Goal: Task Accomplishment & Management: Use online tool/utility

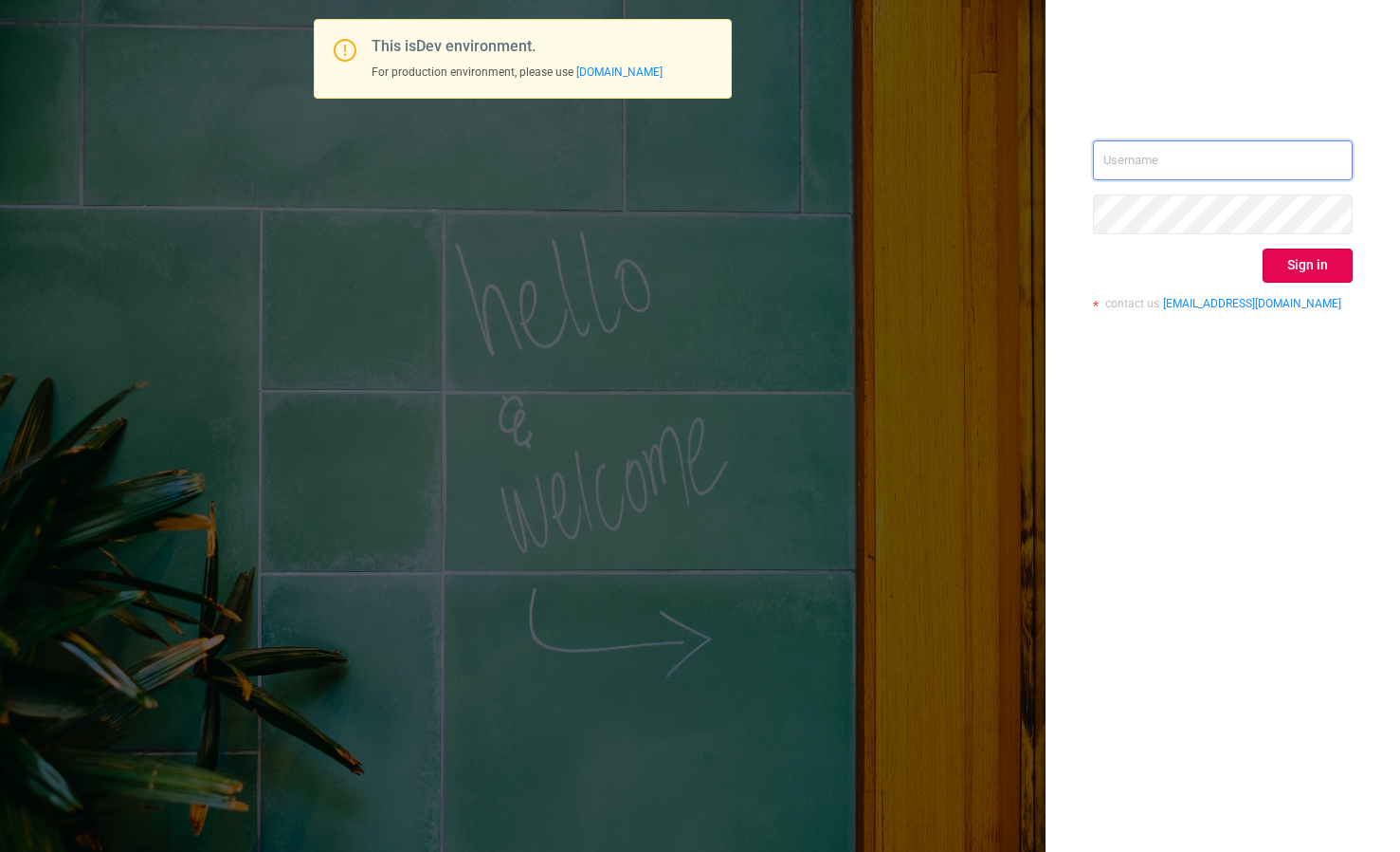
click at [1181, 164] on input "text" at bounding box center [1223, 161] width 260 height 39
type input "izdrnja@mediaocean.com"
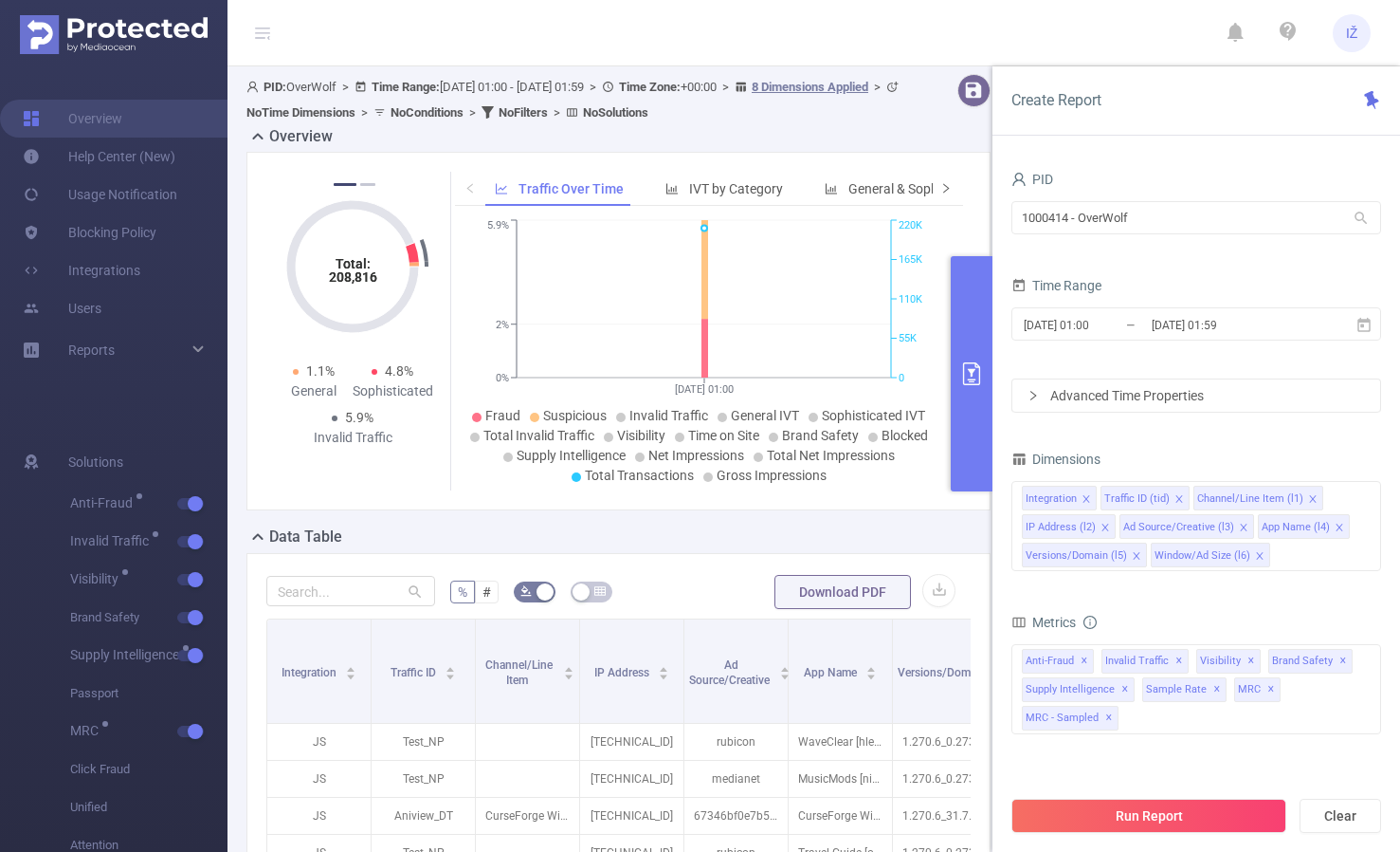
click at [944, 187] on span at bounding box center [946, 188] width 31 height 34
click at [940, 190] on icon "icon: right" at bounding box center [946, 188] width 12 height 12
click at [841, 193] on span "Smart Agent" at bounding box center [856, 188] width 74 height 15
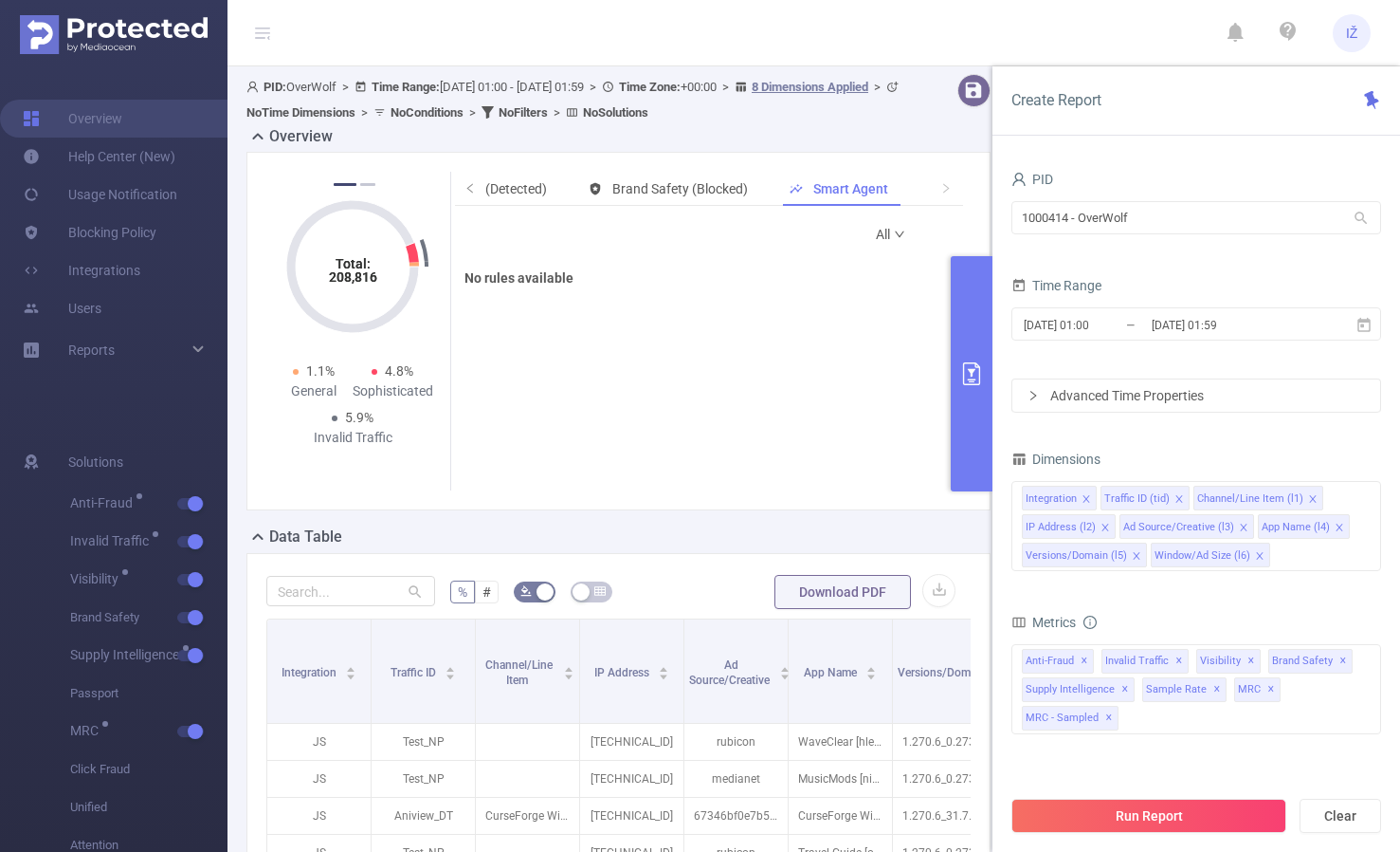
click at [978, 278] on button "primary" at bounding box center [972, 373] width 41 height 235
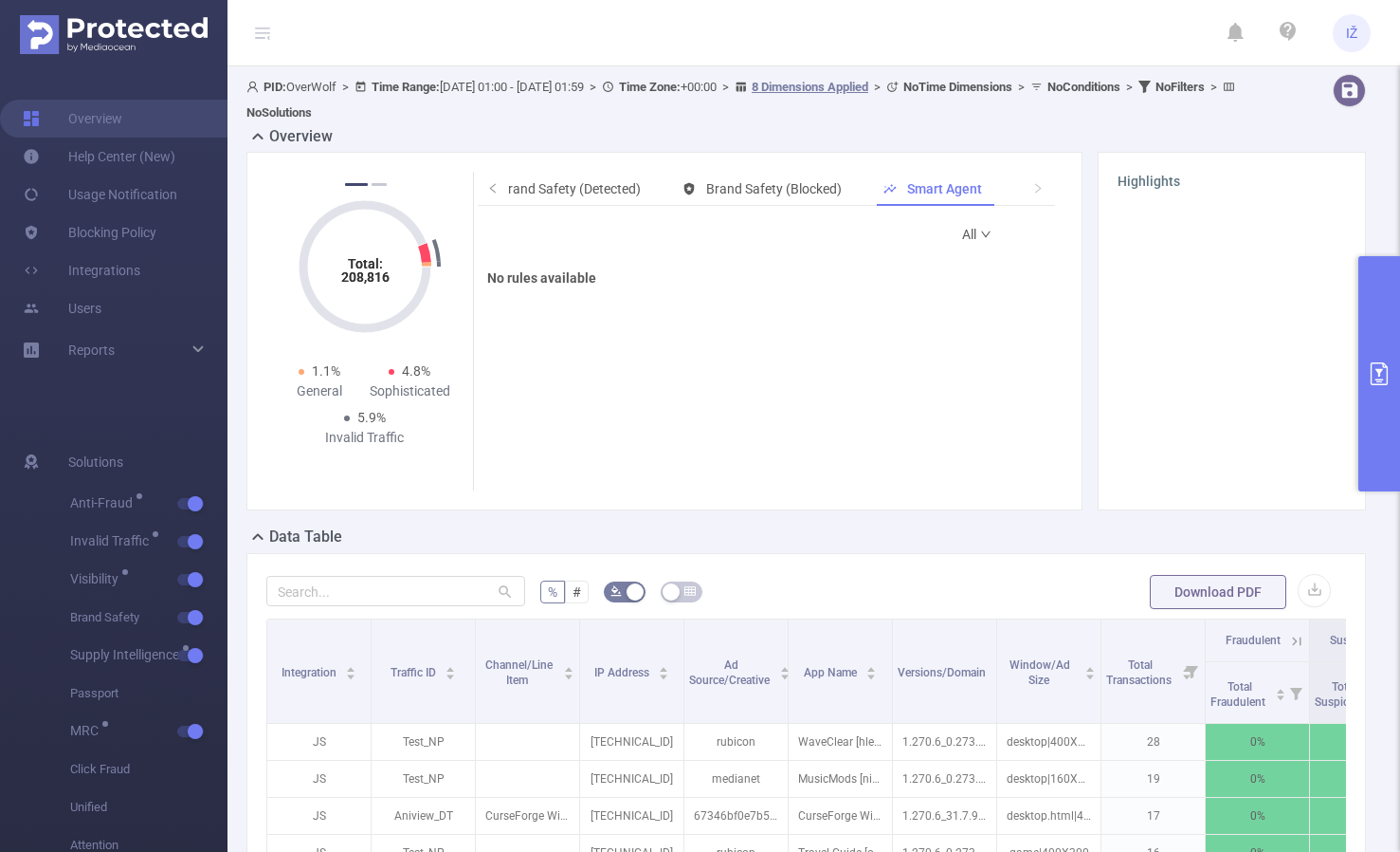
click at [962, 234] on link "All" at bounding box center [977, 234] width 31 height 38
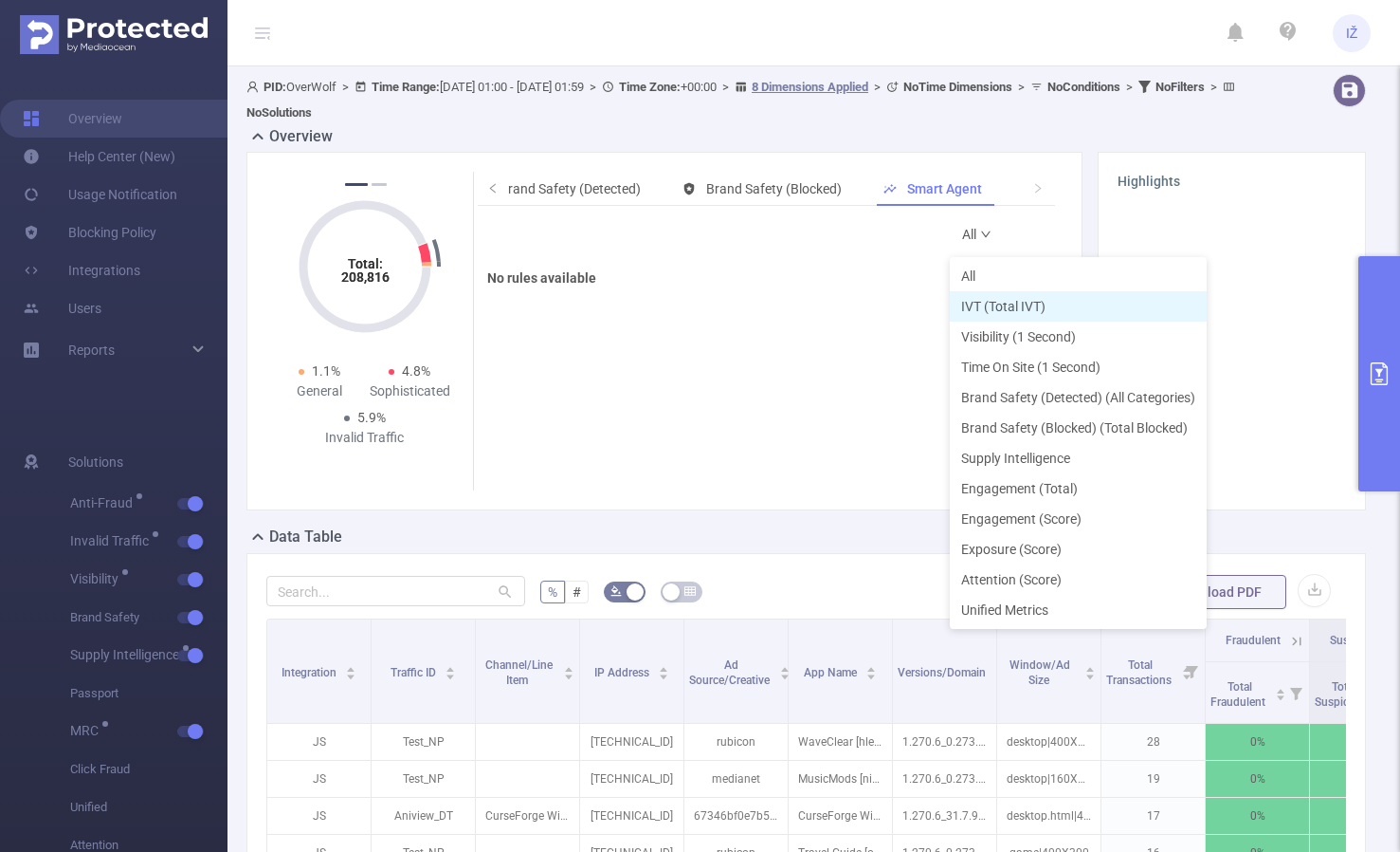
click at [1004, 296] on li "IVT (Total IVT)" at bounding box center [1078, 306] width 257 height 31
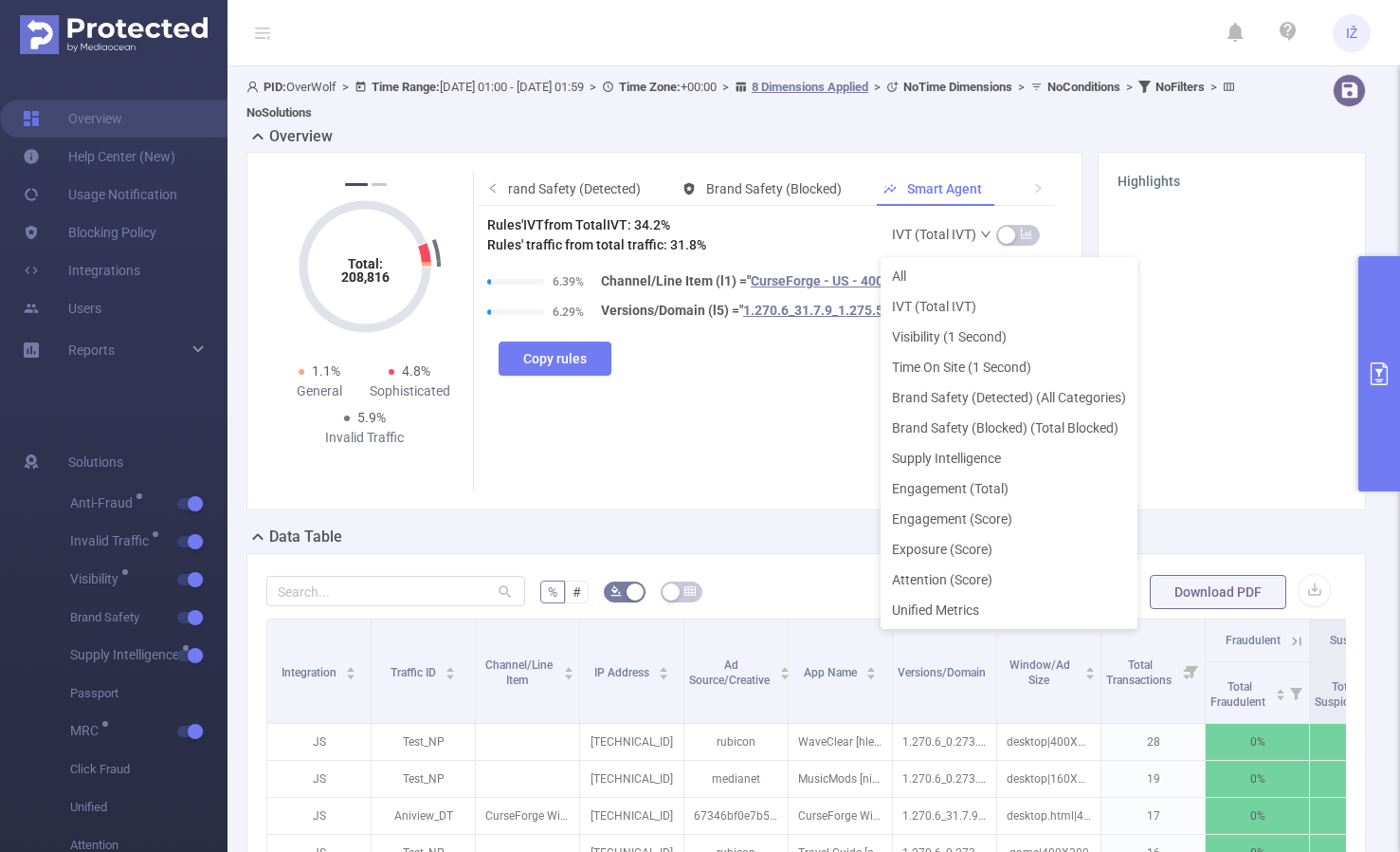
click at [953, 234] on link "IVT (Total IVT)" at bounding box center [942, 234] width 100 height 38
click at [949, 284] on li "All" at bounding box center [1009, 276] width 257 height 31
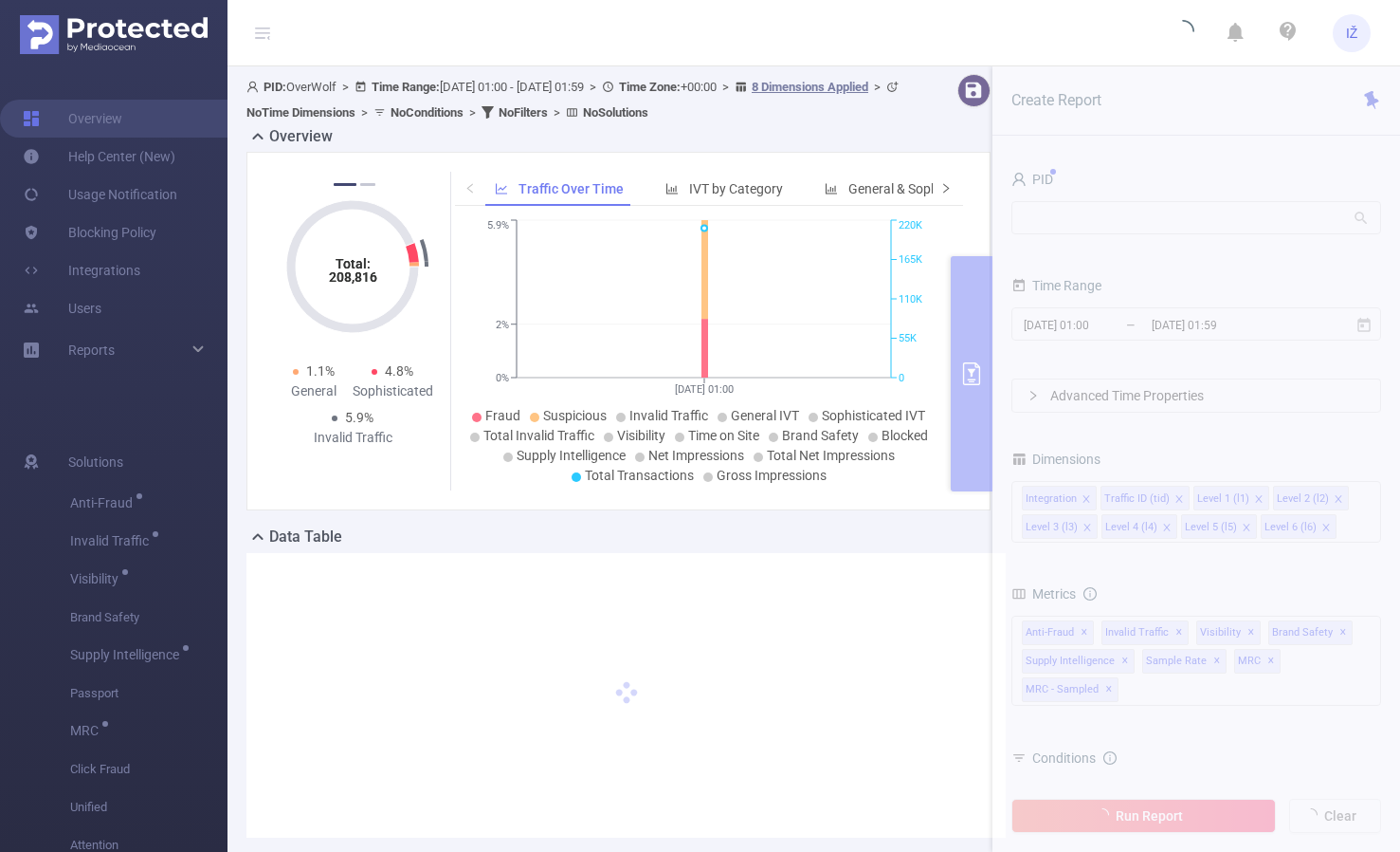
click at [940, 192] on icon "icon: right" at bounding box center [946, 188] width 12 height 12
click at [880, 189] on span "Smart Agent" at bounding box center [856, 188] width 74 height 15
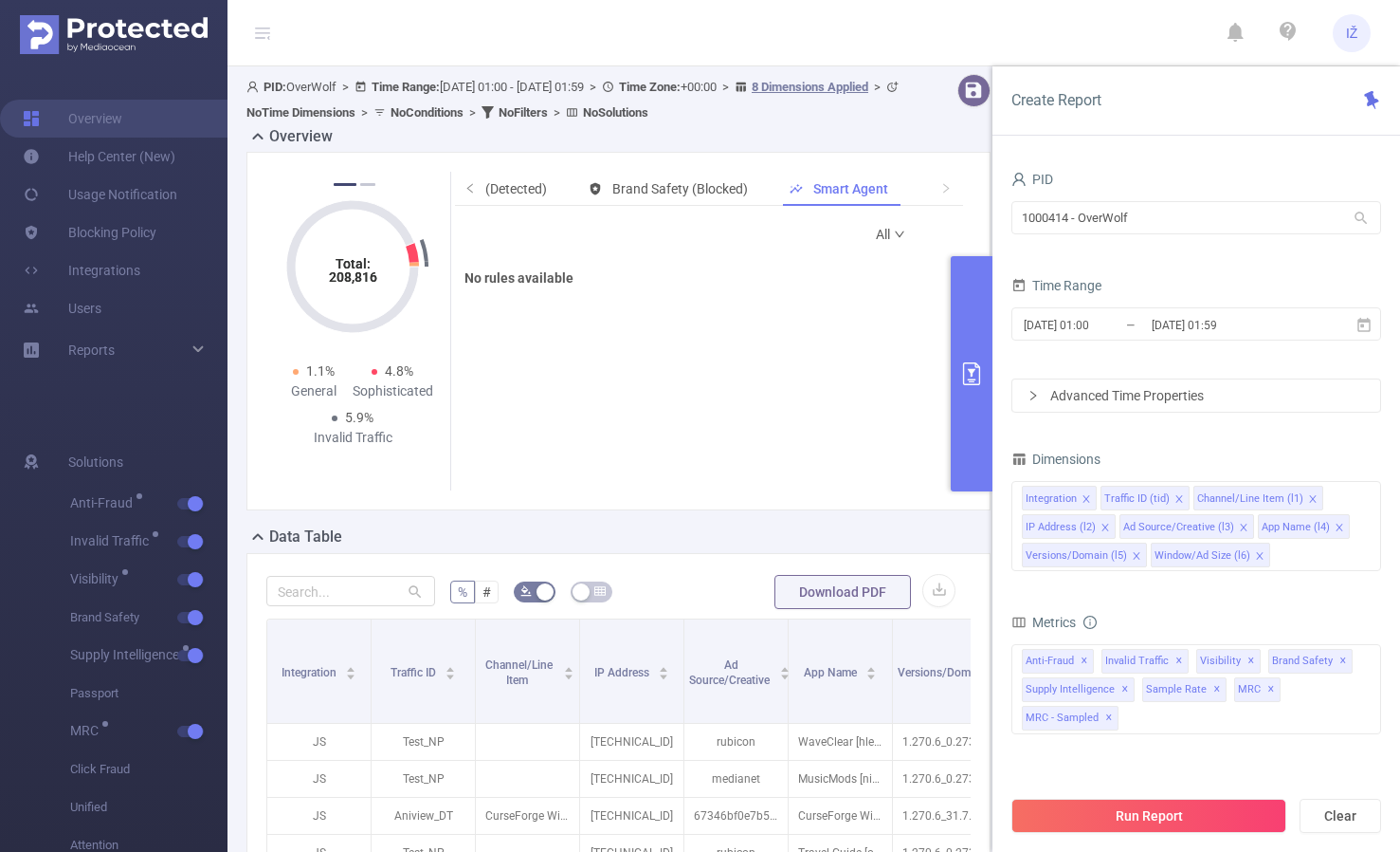
click at [894, 234] on icon "icon: down" at bounding box center [900, 234] width 12 height 12
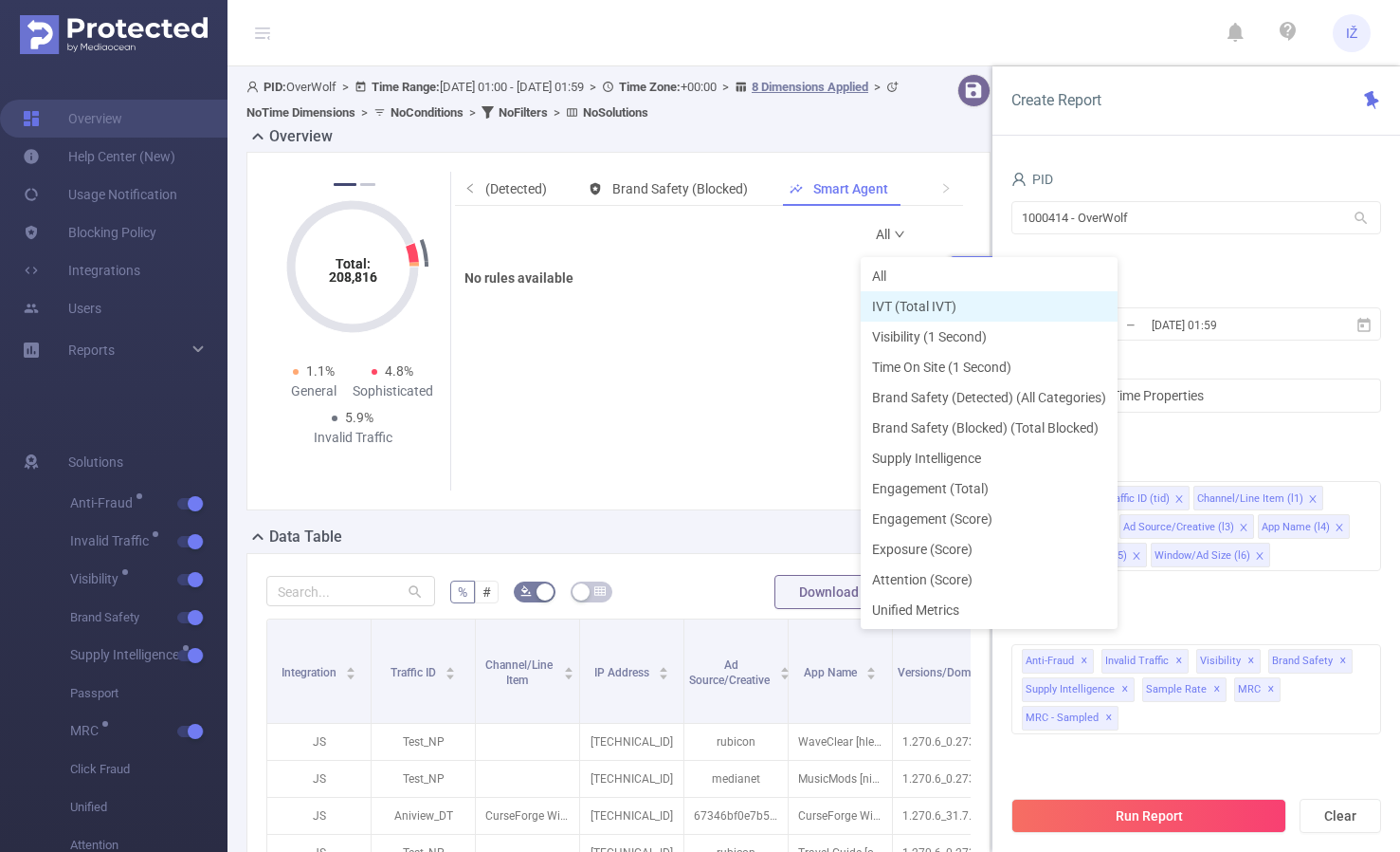
click at [928, 311] on li "IVT (Total IVT)" at bounding box center [988, 306] width 257 height 31
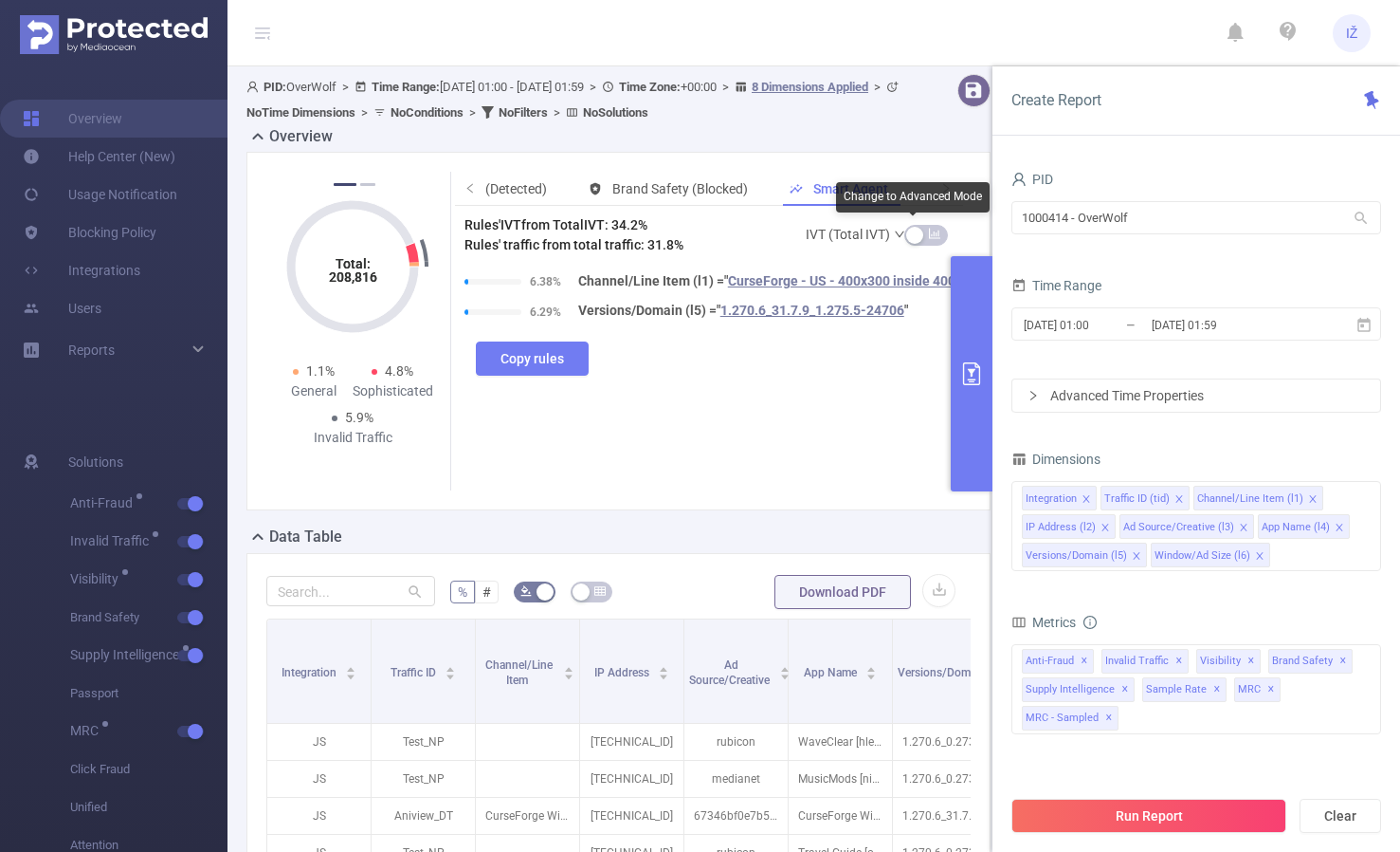
click at [869, 237] on link "IVT (Total IVT)" at bounding box center [857, 234] width 100 height 38
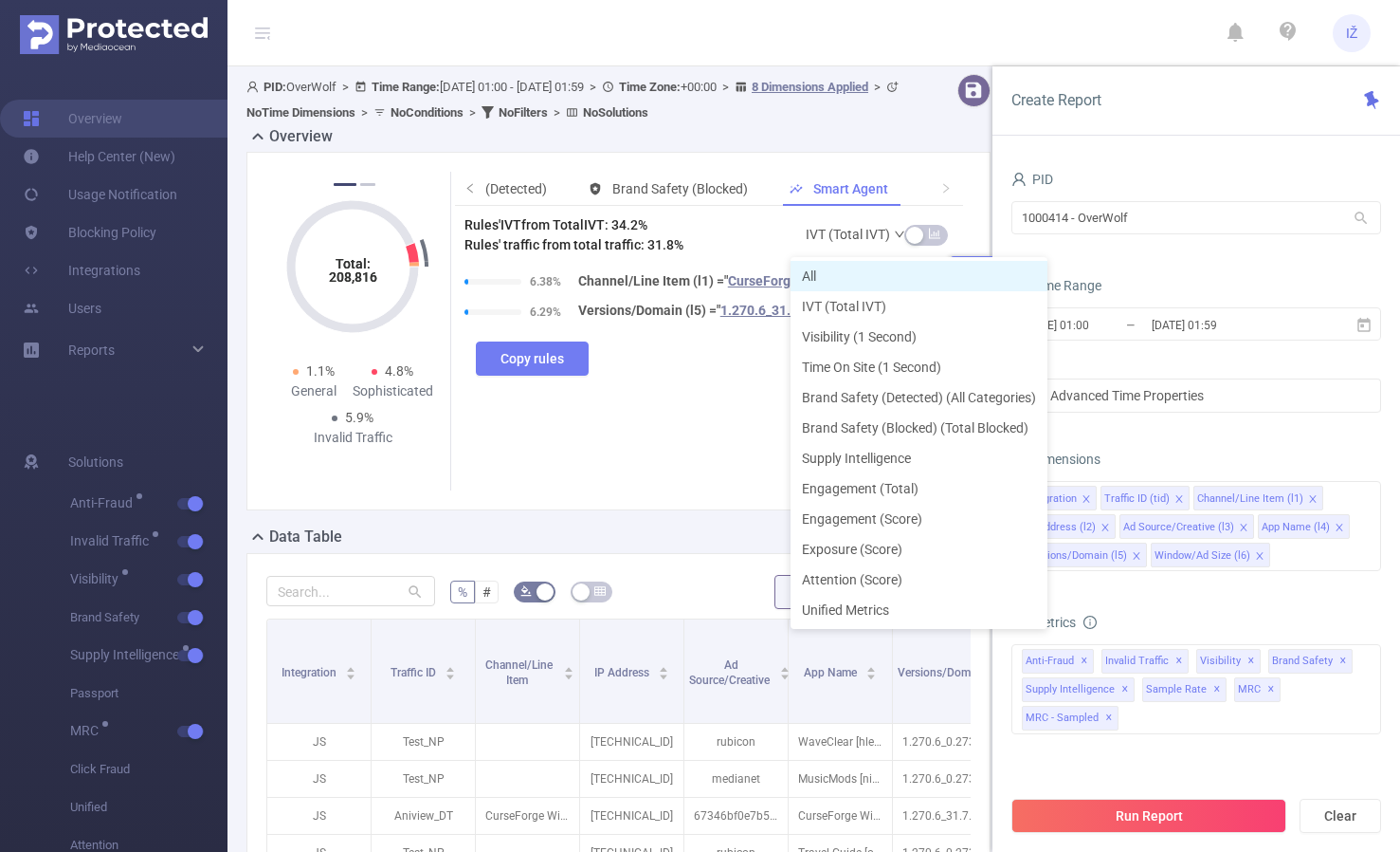
click at [871, 280] on li "All" at bounding box center [919, 276] width 257 height 31
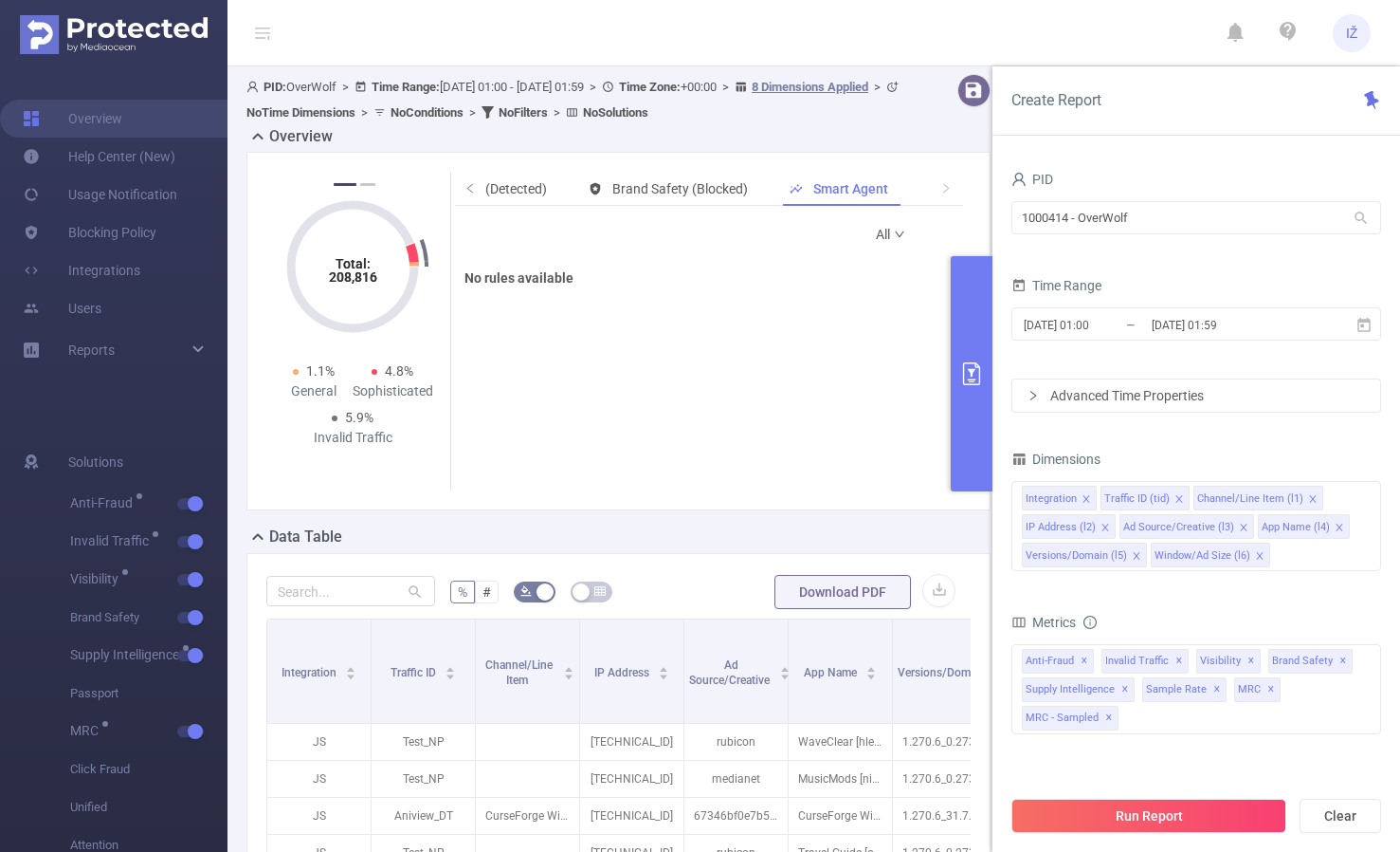
click at [856, 241] on form "All" at bounding box center [839, 234] width 166 height 38
click at [876, 238] on link "All" at bounding box center [891, 234] width 31 height 38
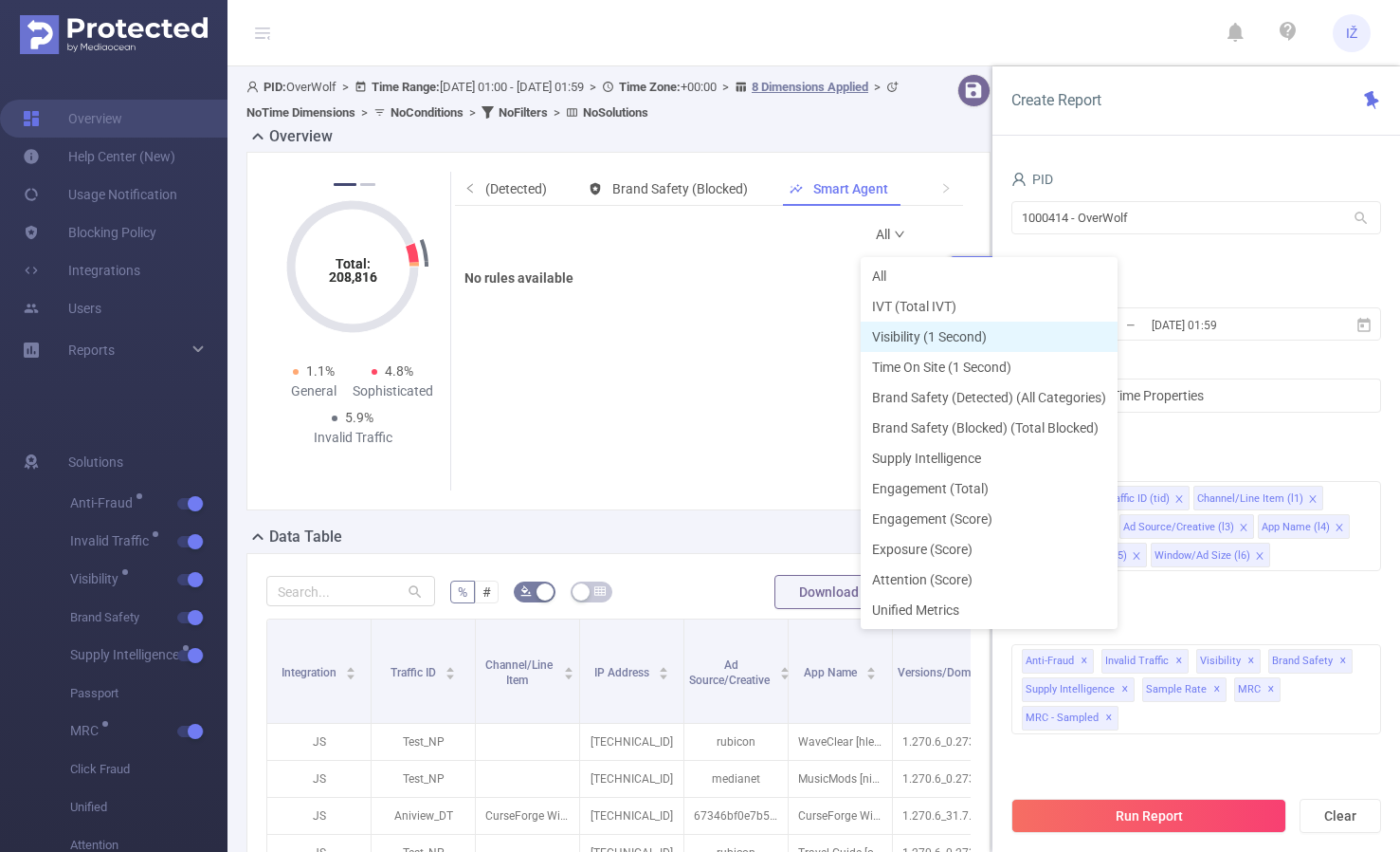
click at [934, 338] on li "Visibility (1 Second)" at bounding box center [988, 336] width 257 height 31
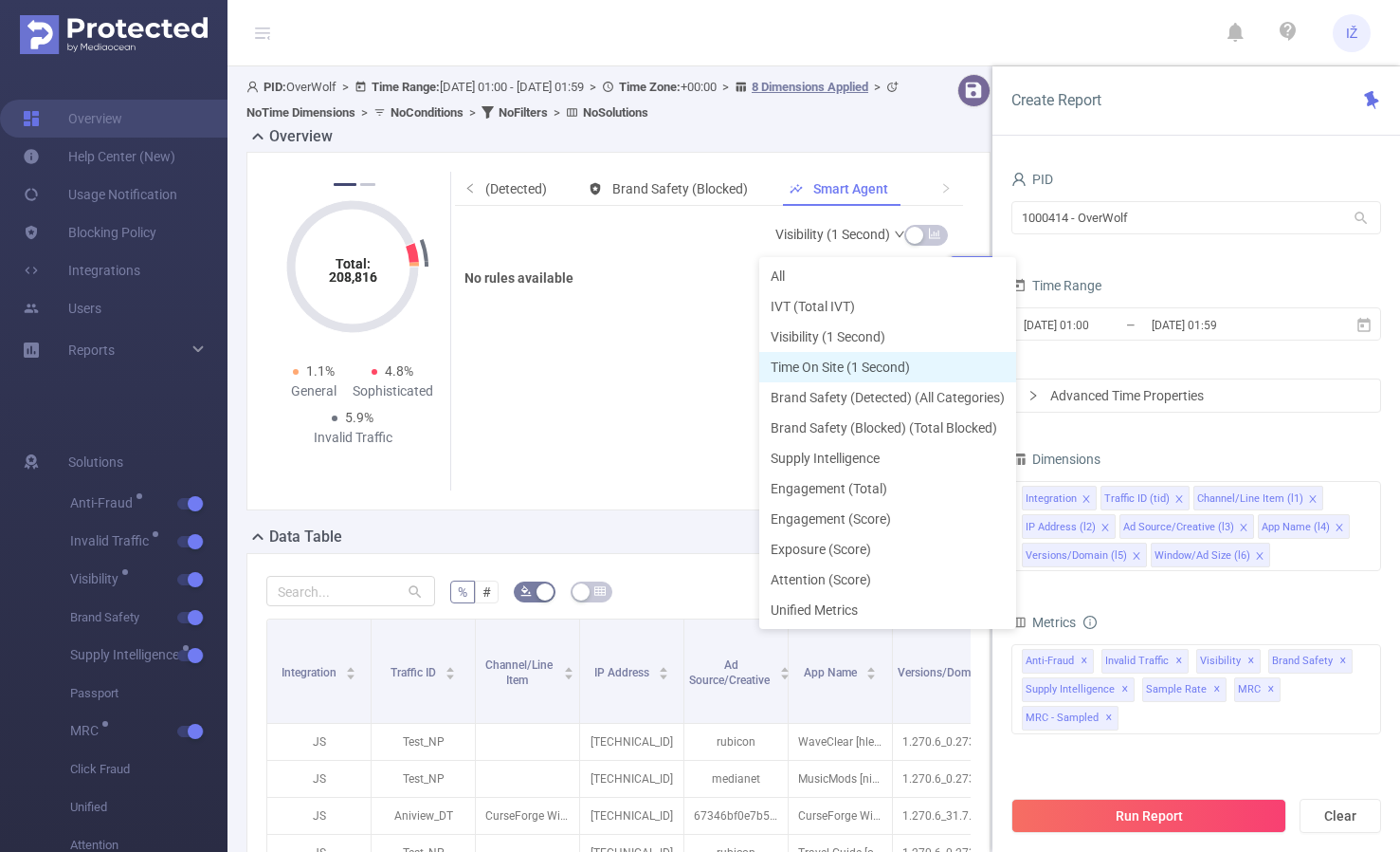
click at [866, 228] on link "Visibility (1 Second)" at bounding box center [841, 234] width 131 height 38
click at [877, 358] on li "Time On Site (1 Second)" at bounding box center [887, 366] width 257 height 31
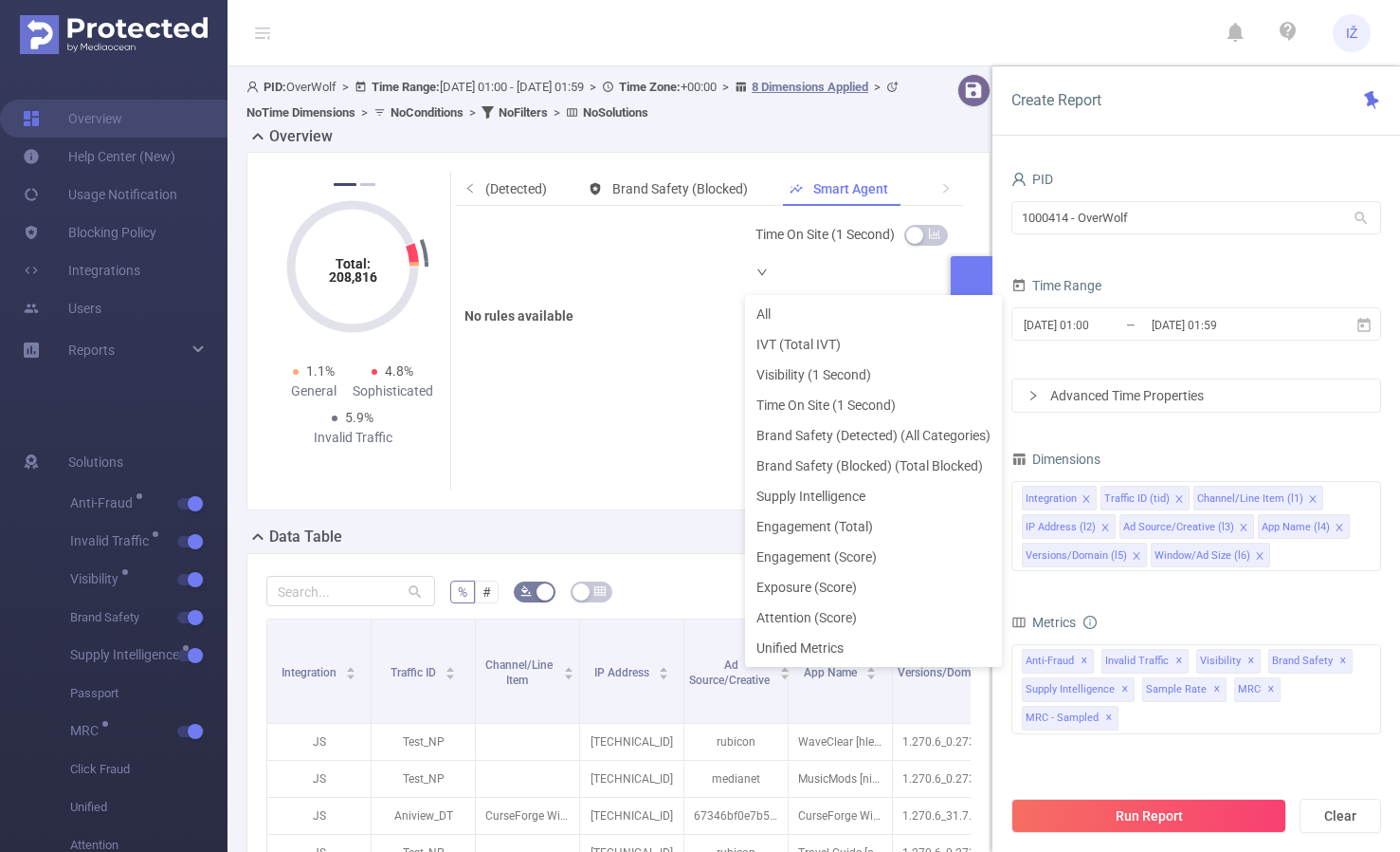
click at [846, 239] on link "Time On Site (1 Second)" at bounding box center [831, 253] width 151 height 76
click at [850, 314] on li "All" at bounding box center [873, 313] width 257 height 31
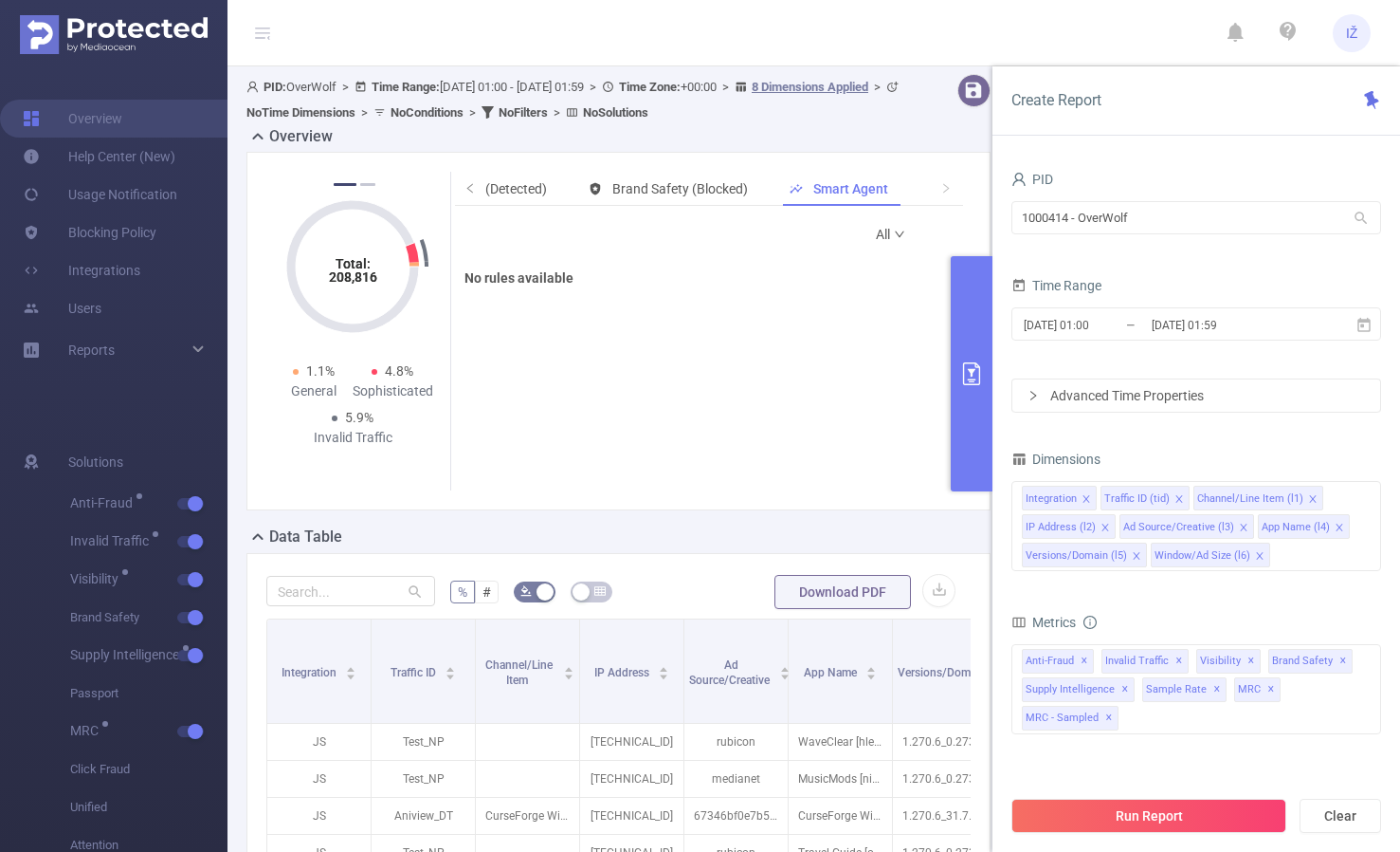
click at [849, 246] on form "All" at bounding box center [839, 234] width 166 height 38
click at [883, 243] on link "All" at bounding box center [891, 234] width 31 height 38
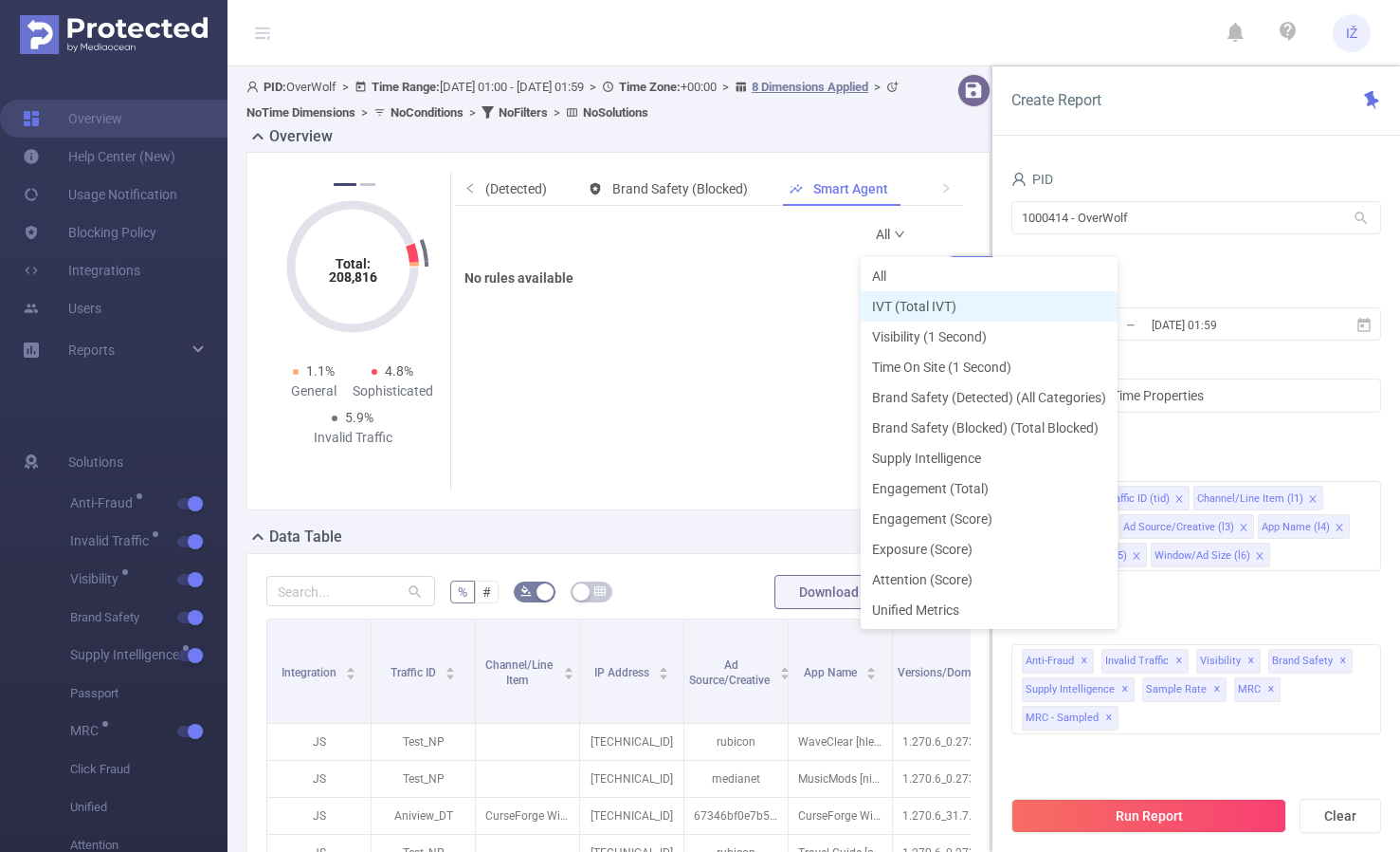
click at [919, 310] on li "IVT (Total IVT)" at bounding box center [988, 306] width 257 height 31
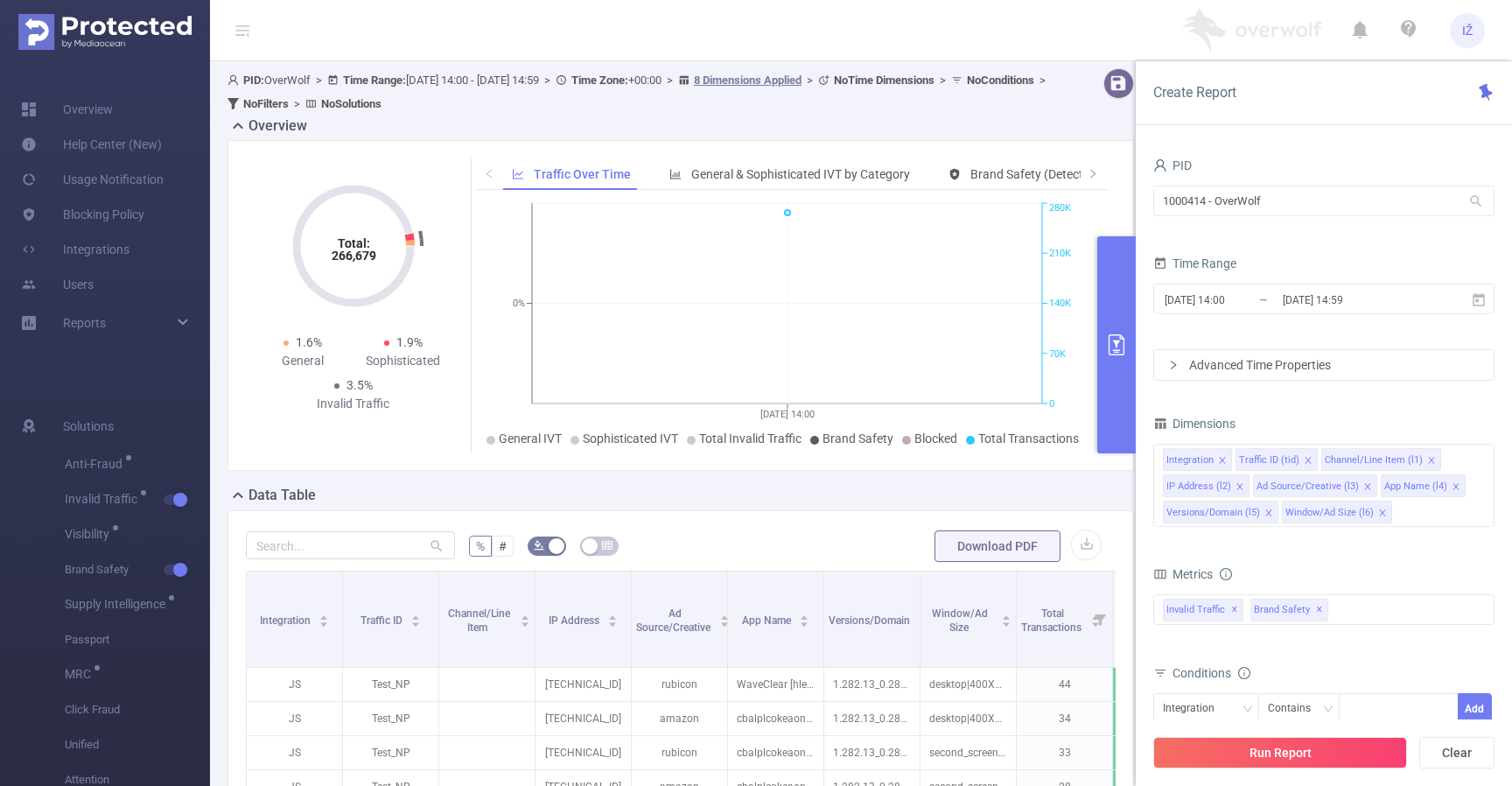
click at [1097, 173] on div "Traffic Over Time General & Sophisticated IVT by Category Brand Safety (Detecte…" at bounding box center [790, 305] width 652 height 294
click at [1088, 174] on icon "icon: right" at bounding box center [1093, 174] width 11 height 11
click at [1030, 169] on span "Smart Agent" at bounding box center [1010, 174] width 68 height 14
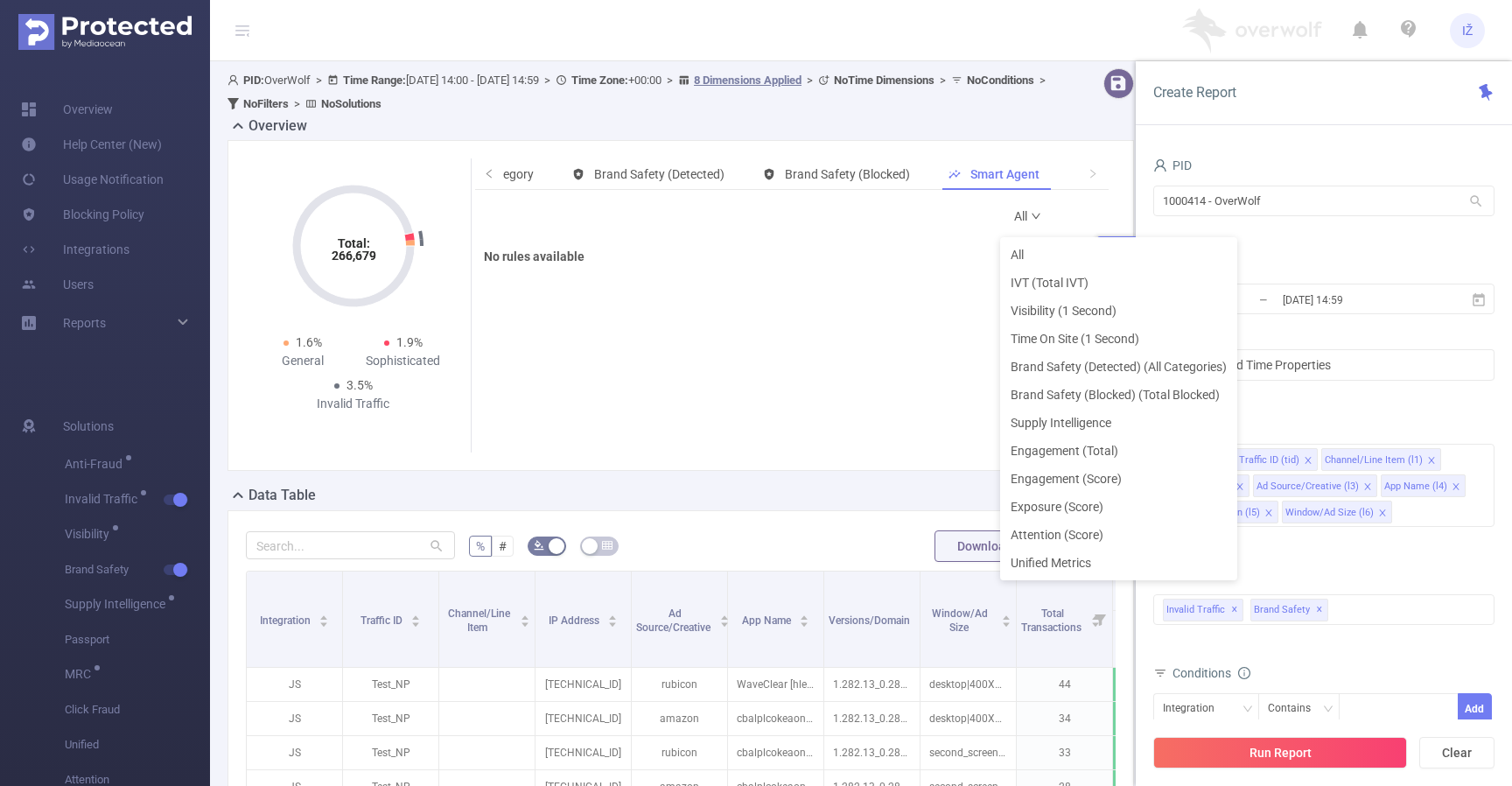
click at [1014, 223] on link "All" at bounding box center [1028, 216] width 28 height 35
click at [1049, 296] on li "Visibility (1 Second)" at bounding box center [1119, 310] width 237 height 28
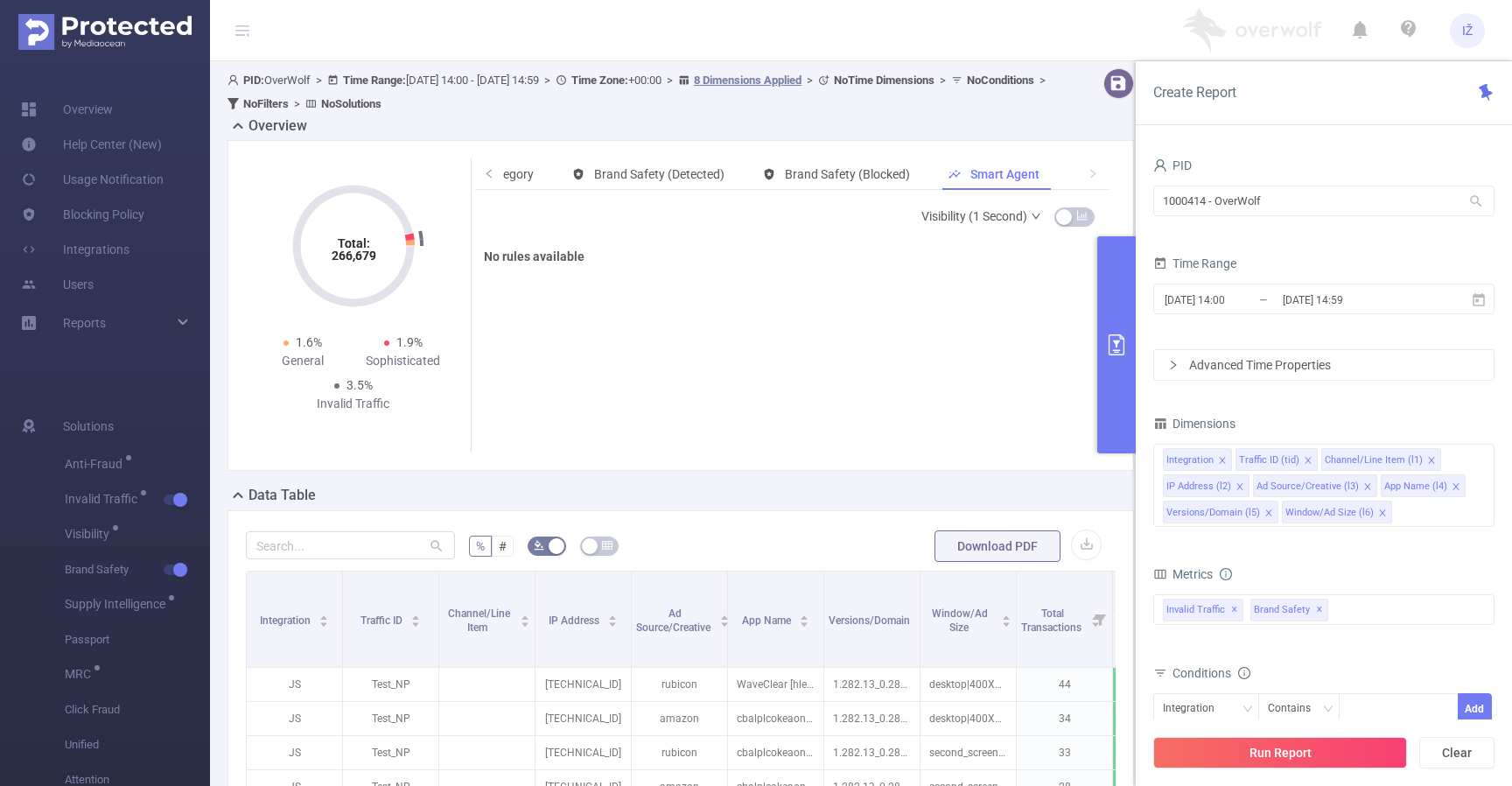
click at [1004, 210] on link "Visibility (1 Second)" at bounding box center [981, 216] width 121 height 35
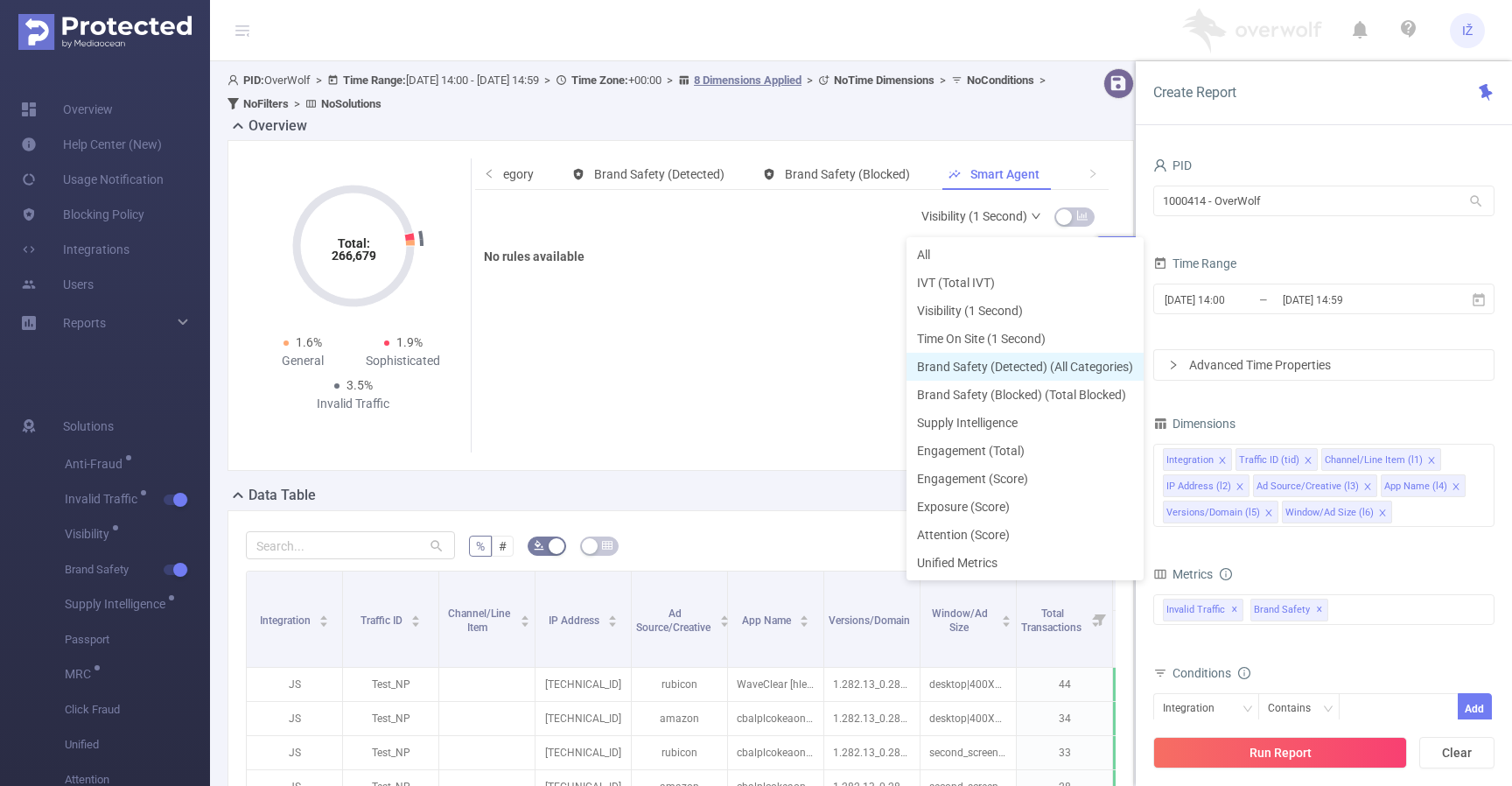
click at [1033, 360] on li "Brand Safety (Detected) (All Categories)" at bounding box center [1025, 366] width 237 height 28
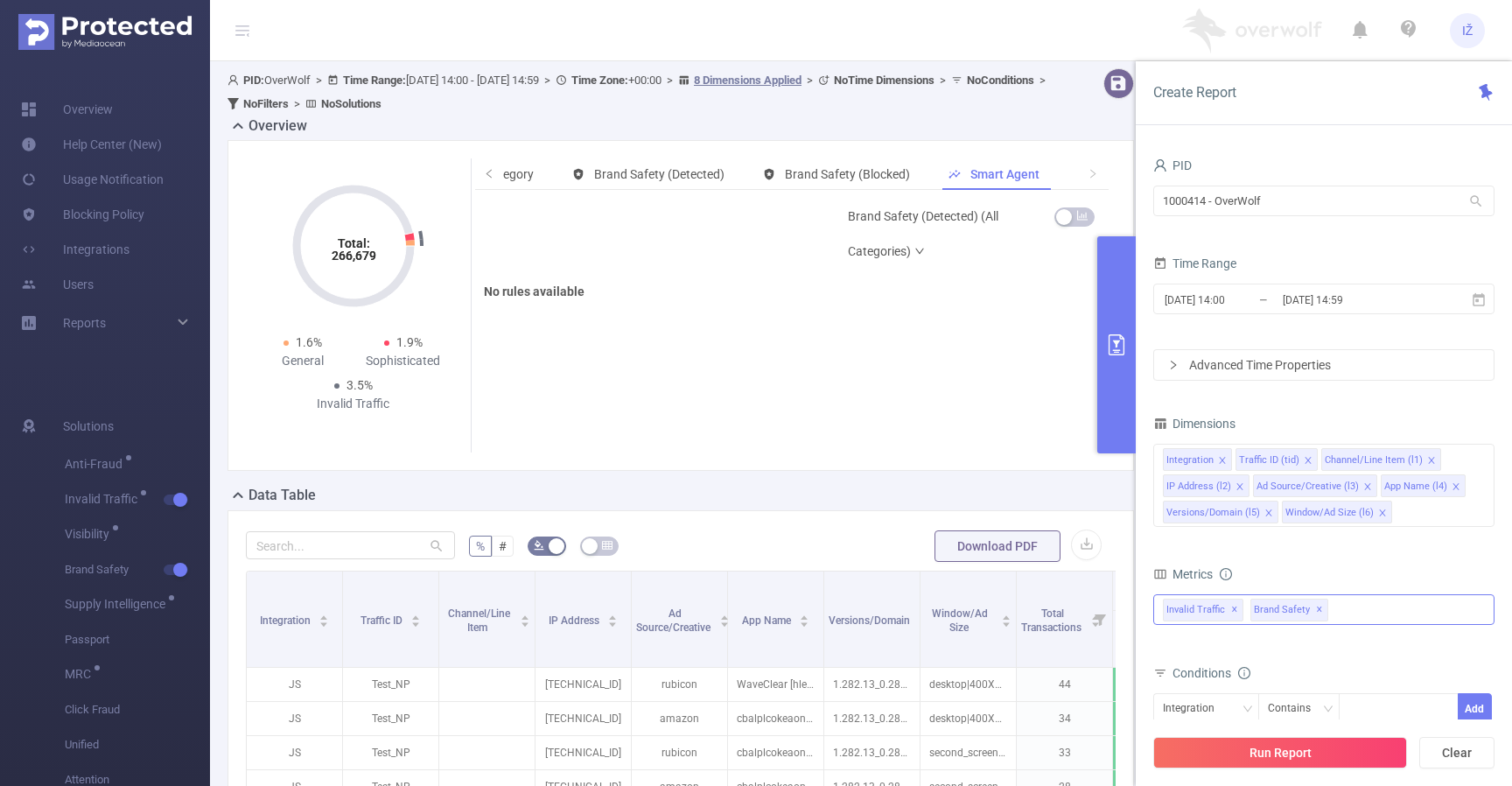
click at [1346, 599] on div "Invalid Traffic ✕ Brand Safety ✕" at bounding box center [1324, 610] width 342 height 31
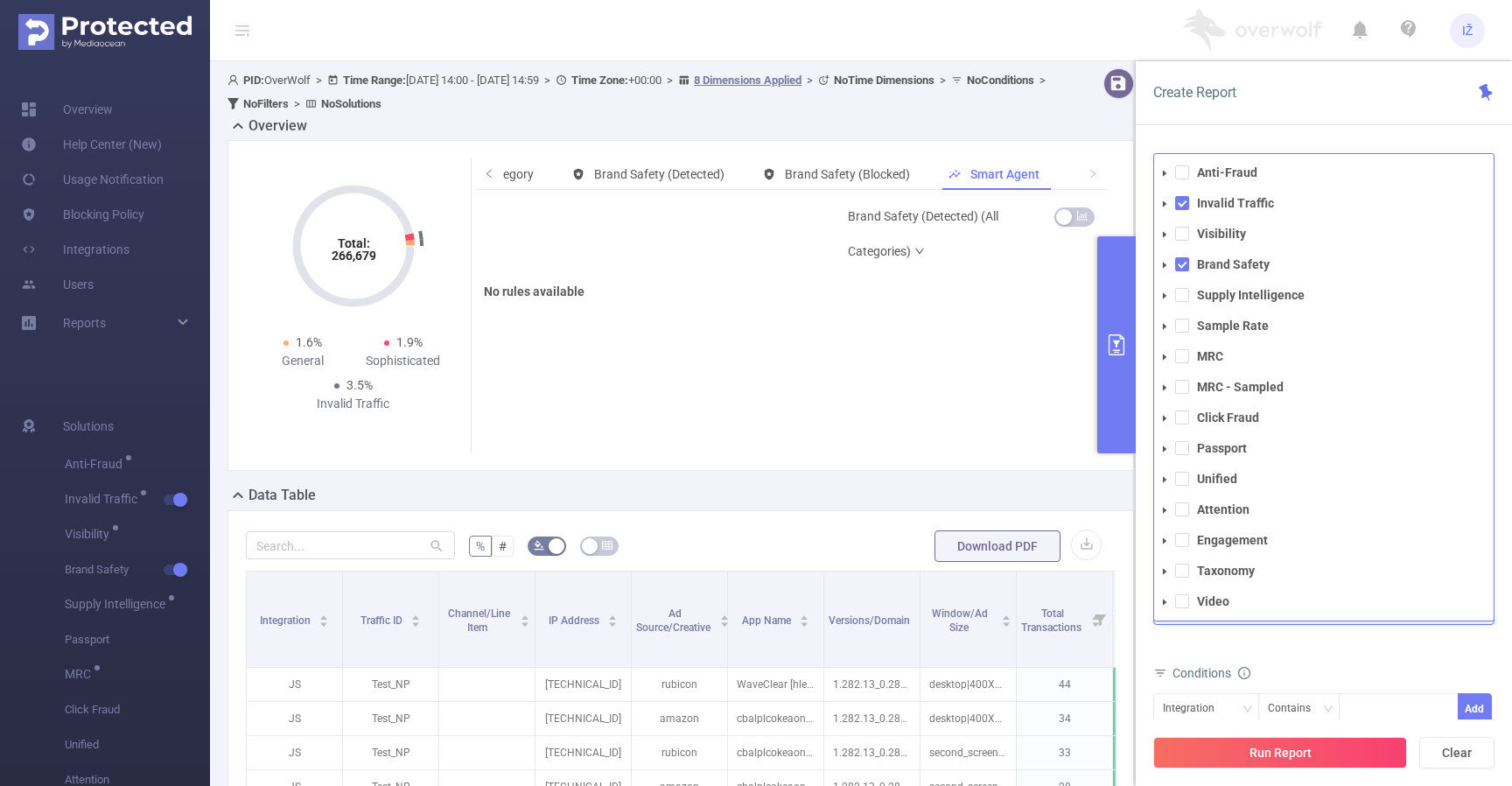
click at [1184, 302] on li "Supply Intelligence" at bounding box center [1324, 295] width 340 height 24
click at [1184, 242] on li "Visibility" at bounding box center [1324, 234] width 340 height 24
click at [1184, 173] on span at bounding box center [1181, 172] width 14 height 14
click at [1180, 236] on span at bounding box center [1181, 233] width 14 height 14
click at [1180, 287] on li "Supply Intelligence" at bounding box center [1324, 295] width 340 height 24
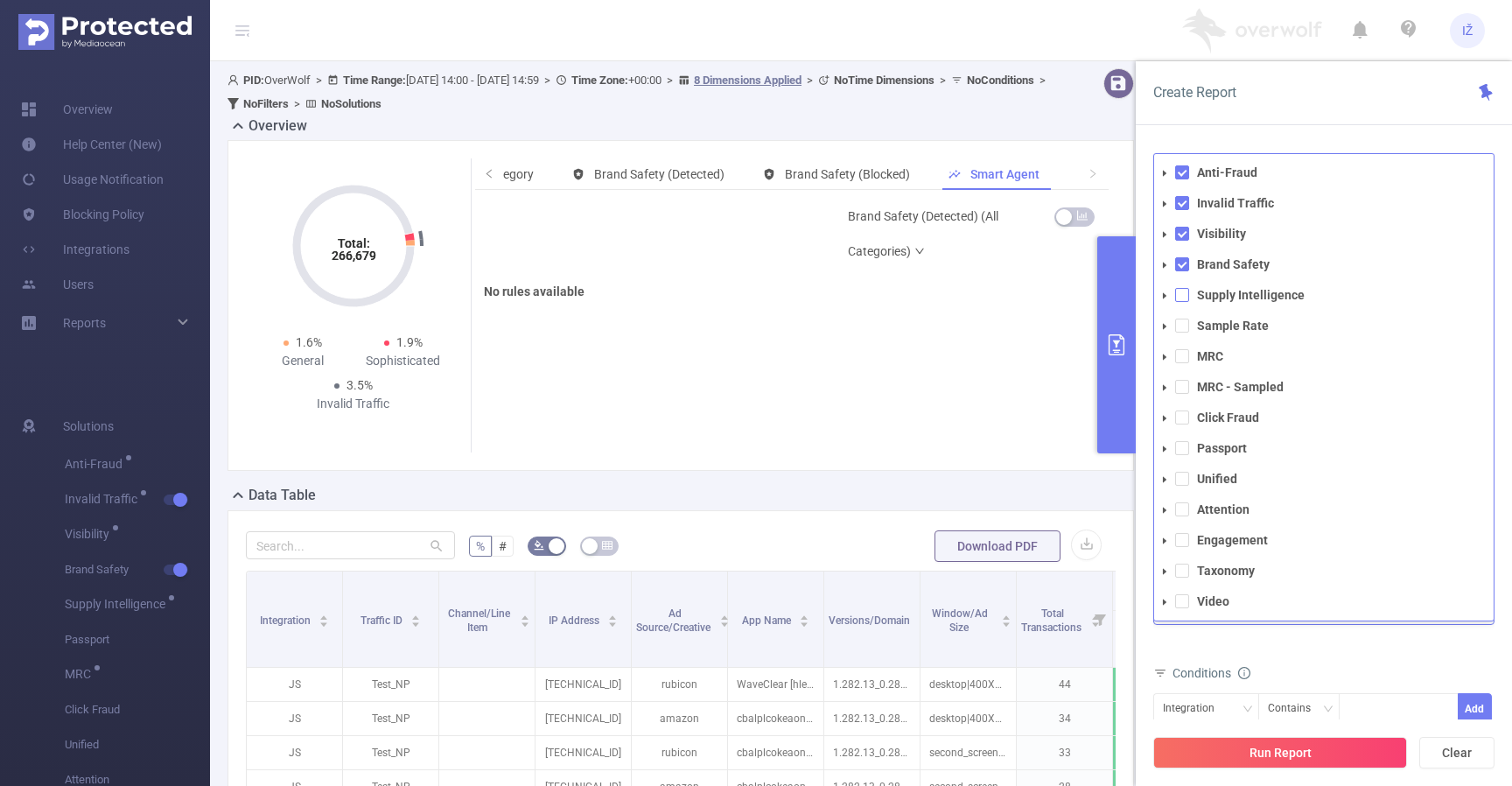
click at [1181, 301] on span at bounding box center [1181, 294] width 14 height 14
click at [1182, 295] on span at bounding box center [1181, 294] width 14 height 14
click at [1183, 332] on span at bounding box center [1181, 325] width 14 height 14
click at [1182, 293] on span at bounding box center [1181, 294] width 14 height 14
click at [1341, 750] on button "Run Report" at bounding box center [1279, 752] width 254 height 32
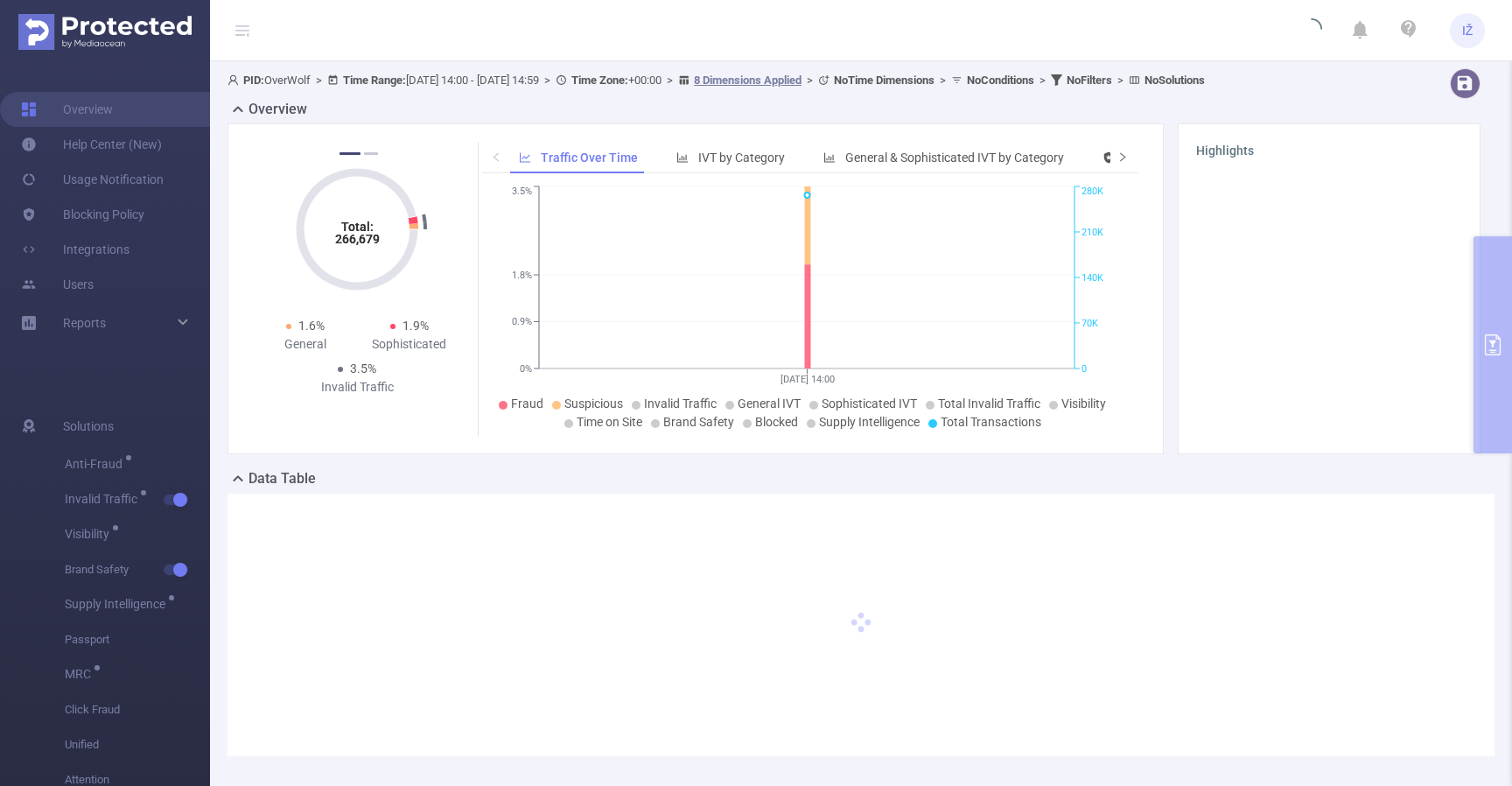
click at [1118, 152] on icon "icon: right" at bounding box center [1123, 157] width 11 height 11
click at [1030, 155] on span "Smart Agent" at bounding box center [1041, 157] width 68 height 14
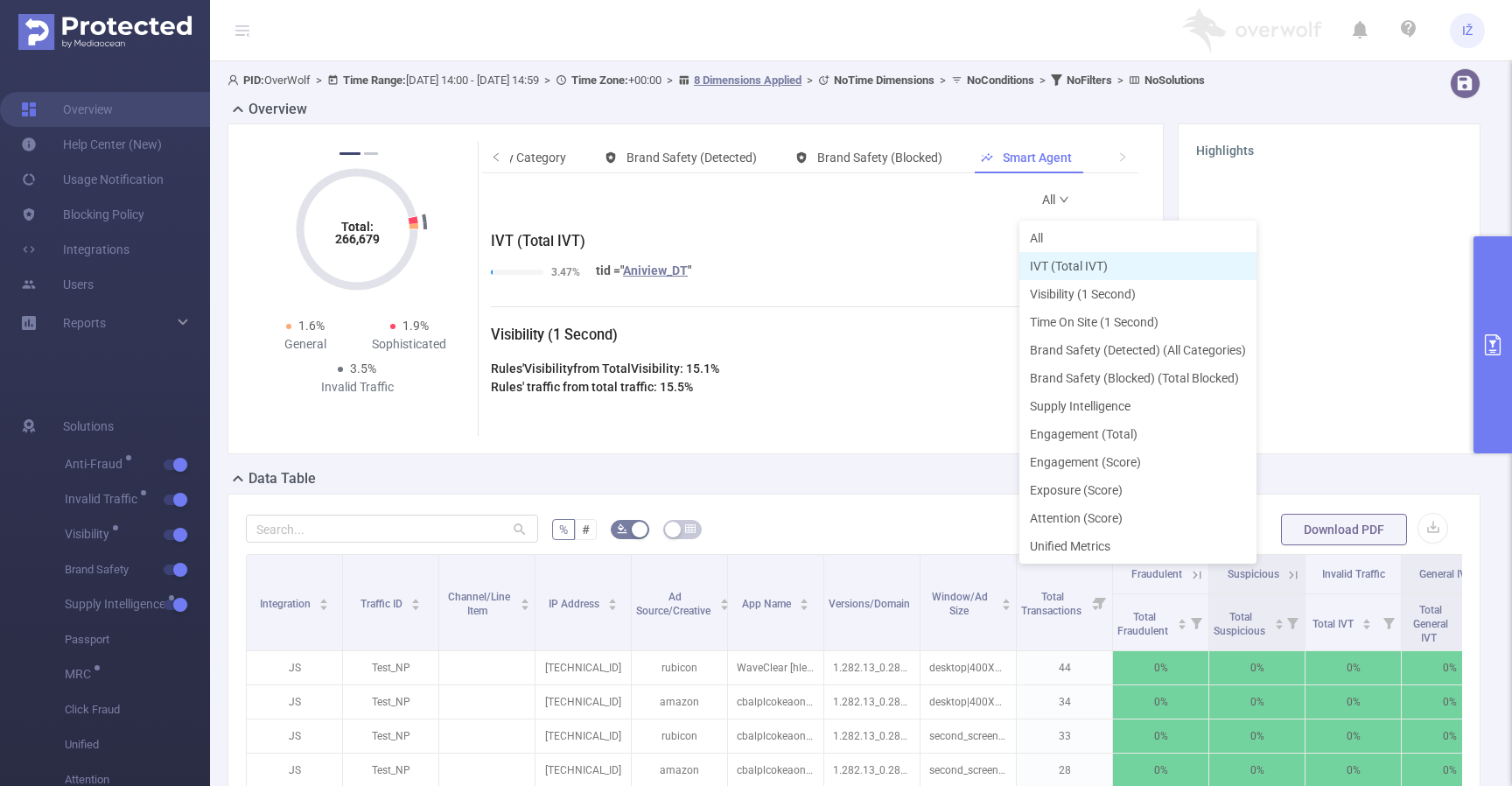
click at [1043, 258] on li "IVT (Total IVT)" at bounding box center [1138, 265] width 237 height 28
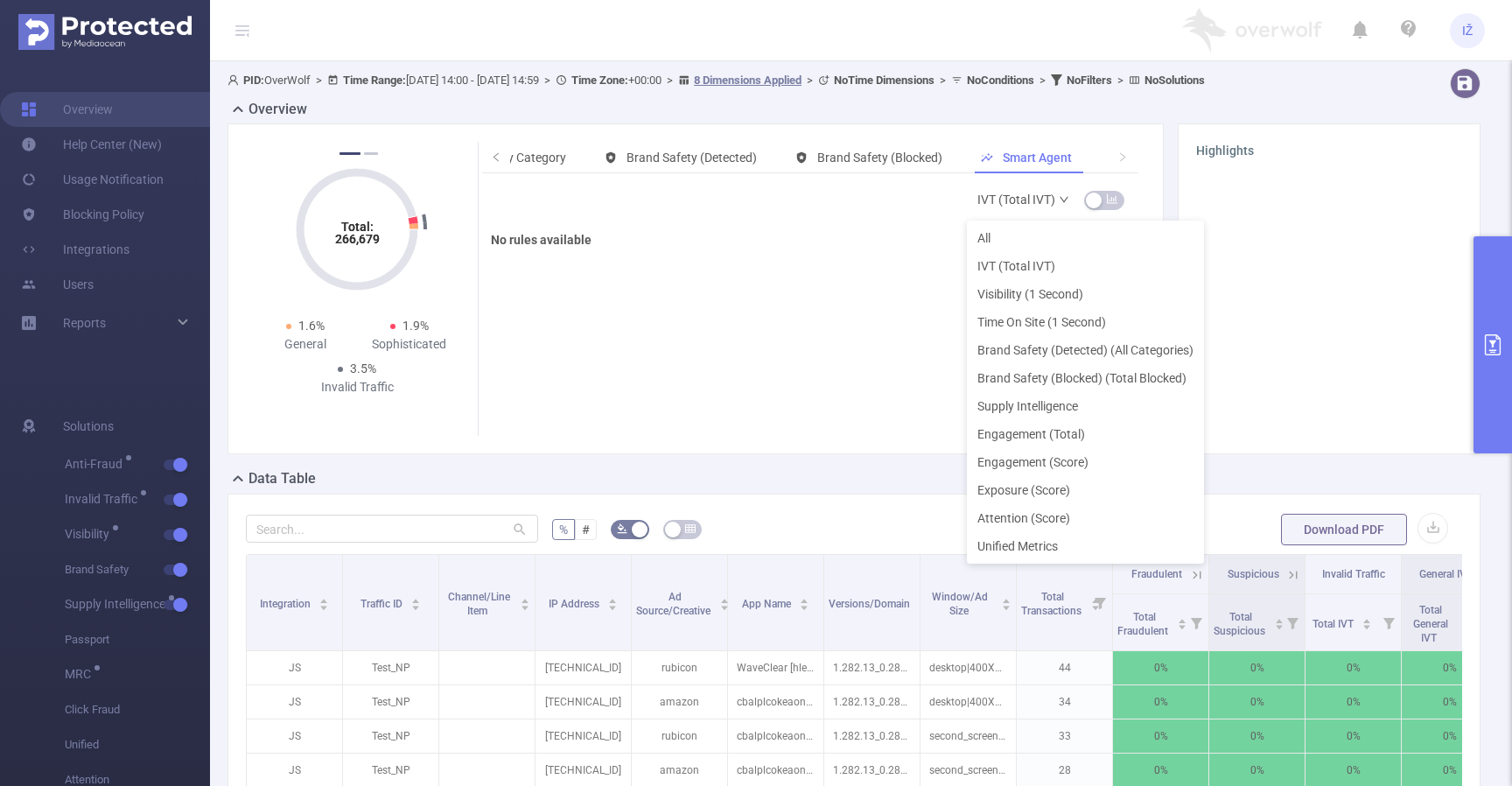
click at [1020, 200] on link "IVT (Total IVT)" at bounding box center [1024, 199] width 93 height 35
click at [1009, 232] on li "All" at bounding box center [1085, 238] width 237 height 28
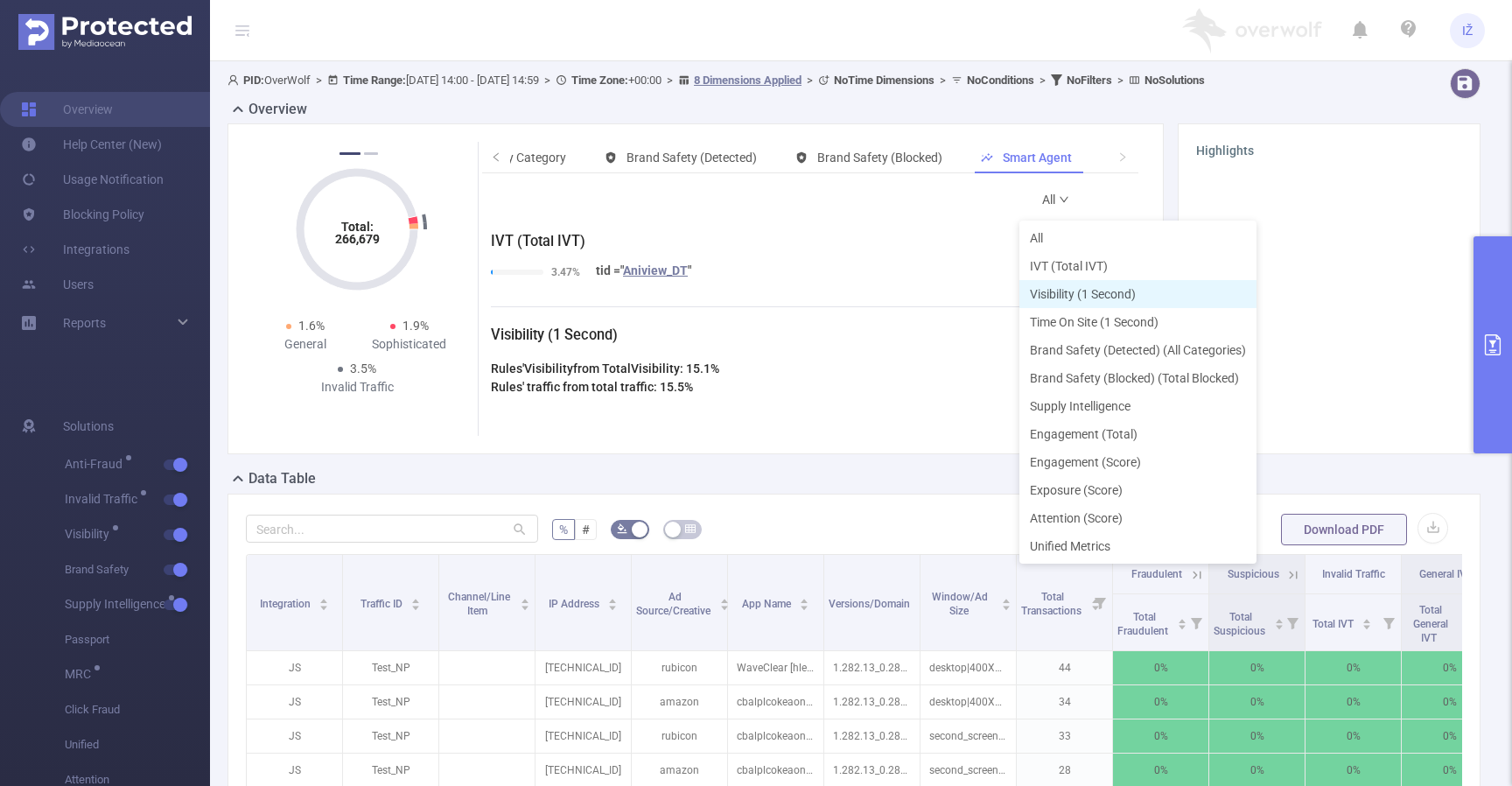
click at [1065, 292] on li "Visibility (1 Second)" at bounding box center [1138, 294] width 237 height 28
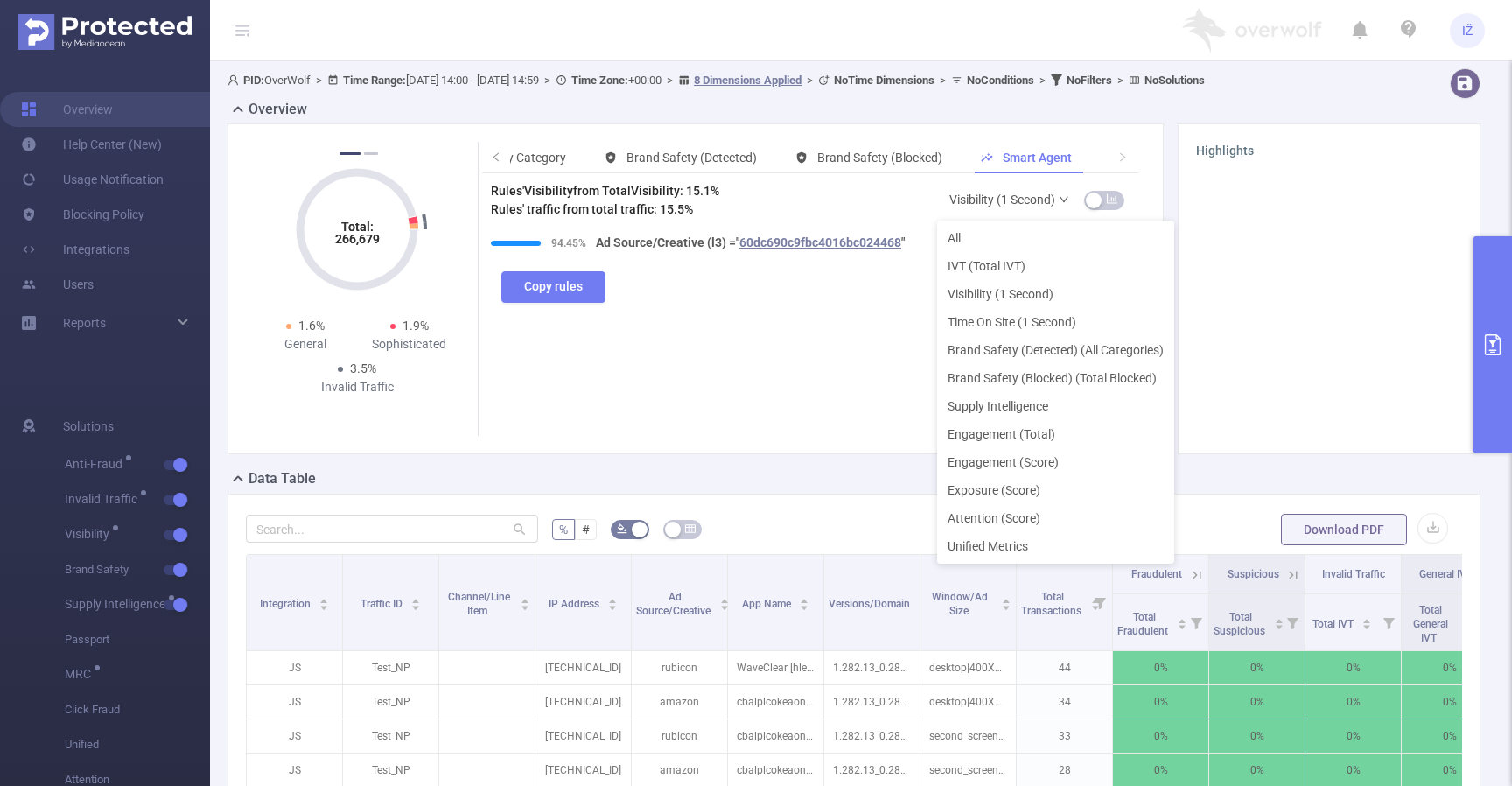
click at [1020, 204] on link "Visibility (1 Second)" at bounding box center [1010, 199] width 121 height 35
click at [999, 245] on li "All" at bounding box center [1055, 238] width 237 height 28
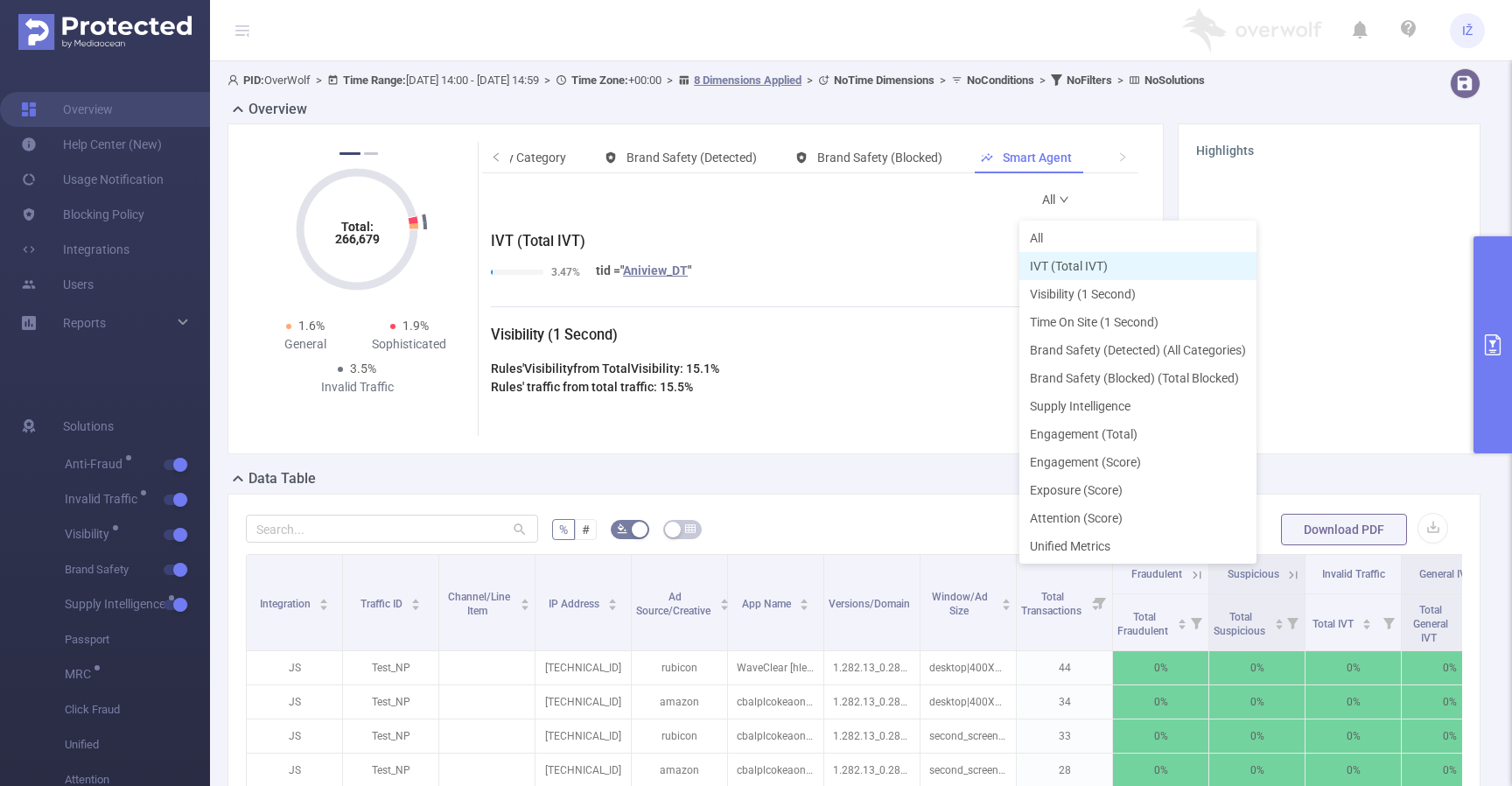
click at [1063, 265] on li "IVT (Total IVT)" at bounding box center [1138, 265] width 237 height 28
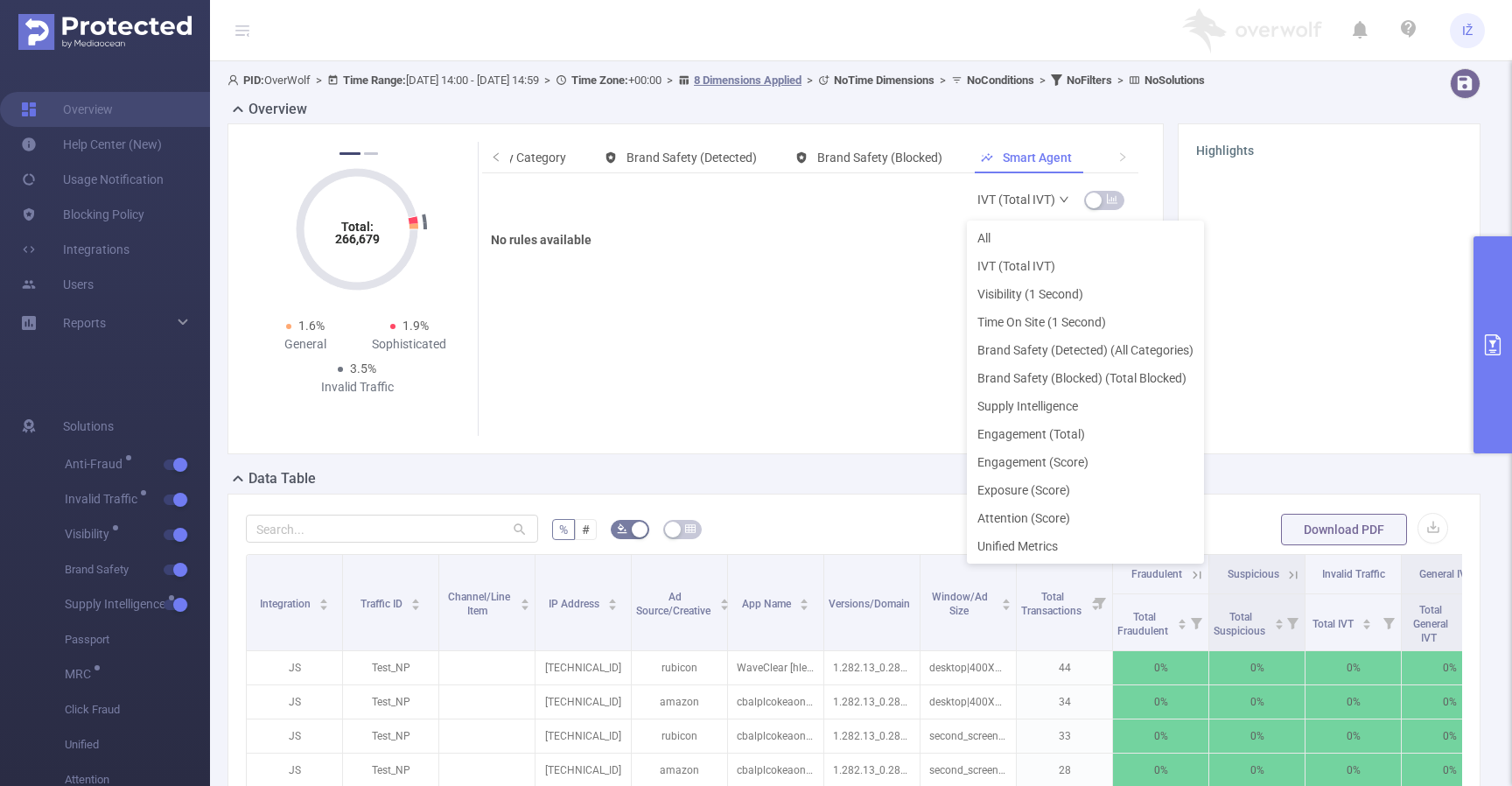
click at [1025, 198] on link "IVT (Total IVT)" at bounding box center [1024, 199] width 93 height 35
click at [1029, 286] on li "Visibility (1 Second)" at bounding box center [1085, 294] width 237 height 28
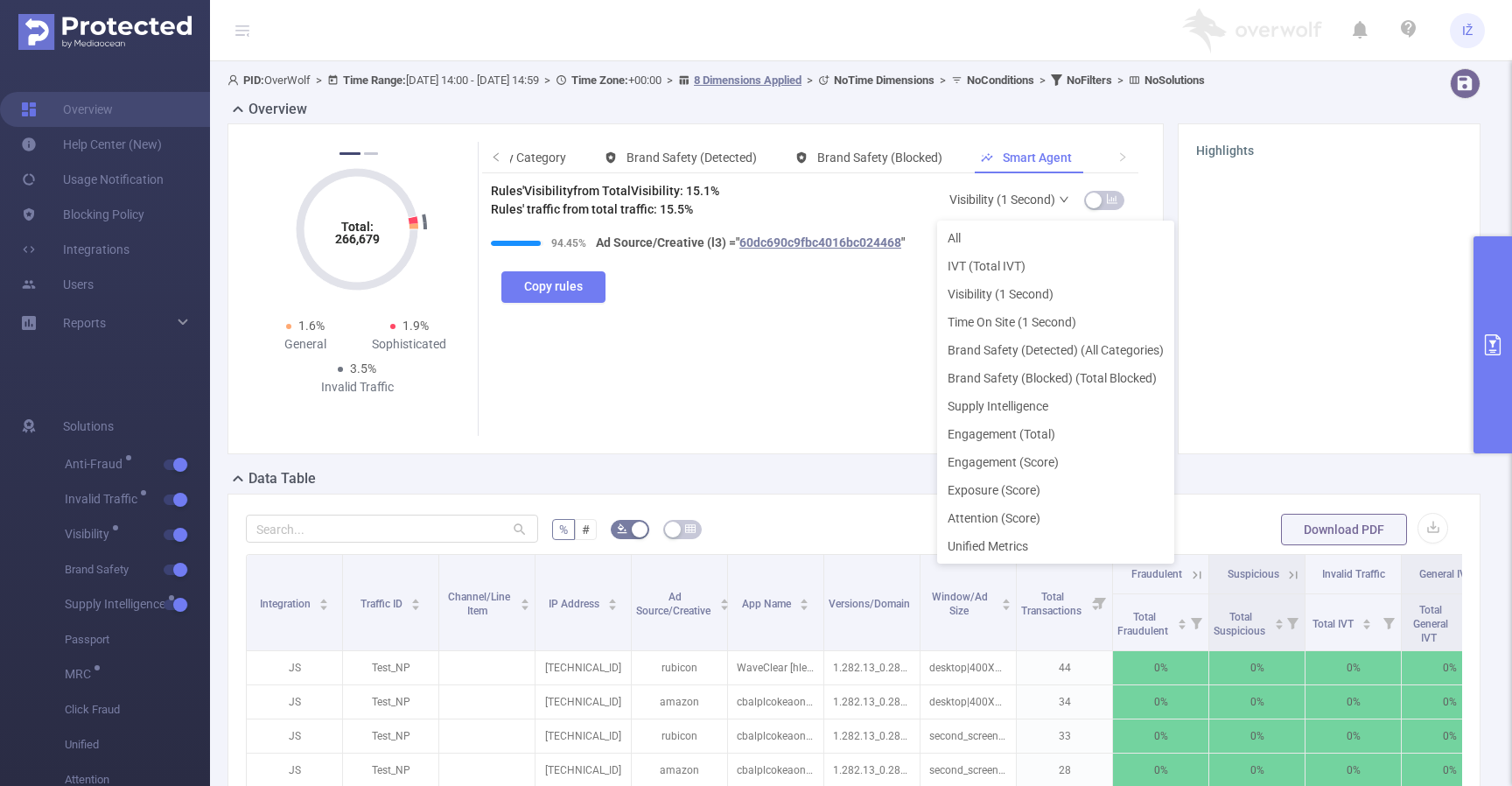
click at [1026, 197] on link "Visibility (1 Second)" at bounding box center [1010, 199] width 121 height 35
click at [991, 251] on li "All" at bounding box center [1055, 238] width 237 height 28
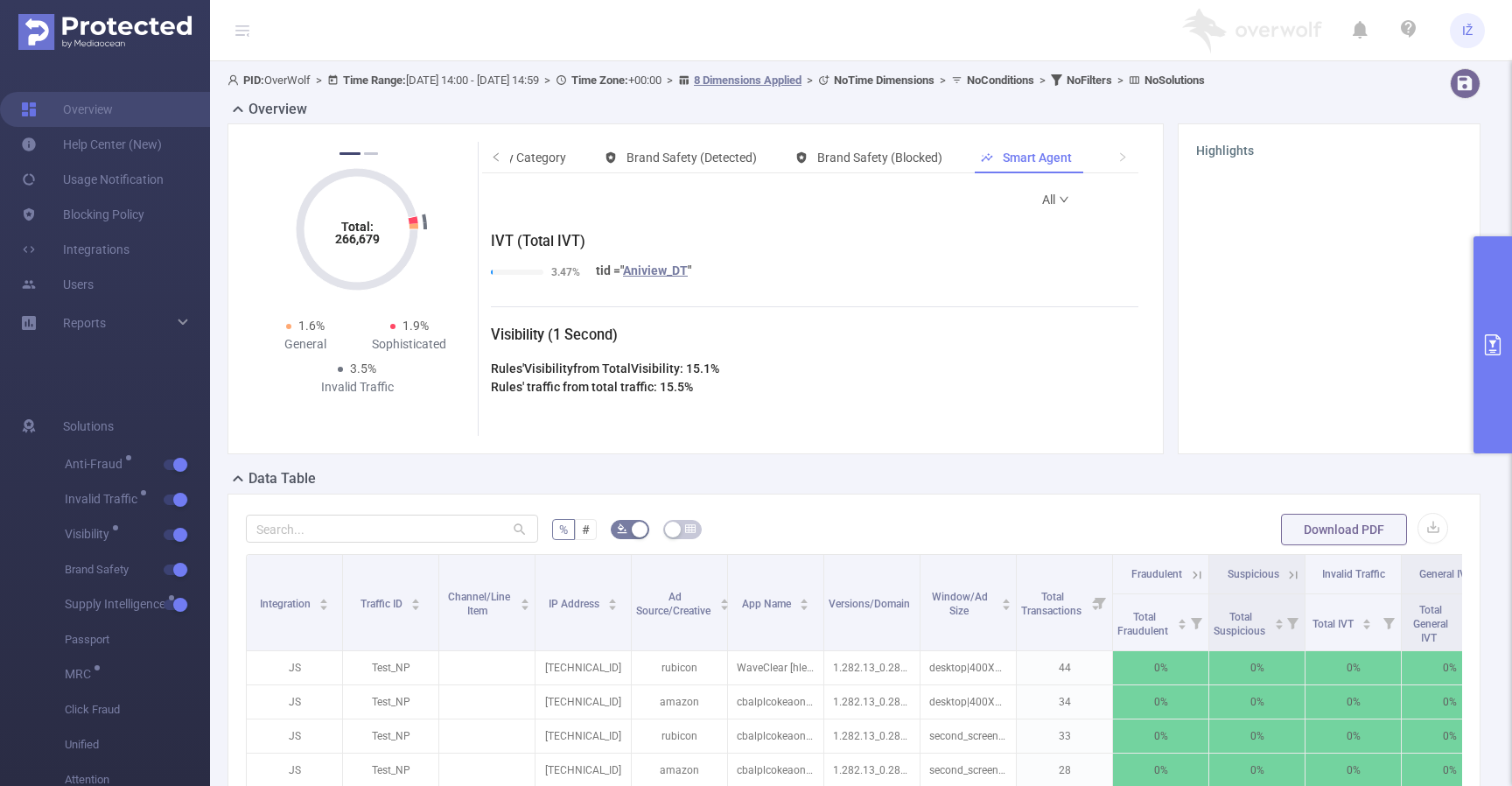
click at [1042, 204] on link "All" at bounding box center [1056, 199] width 28 height 35
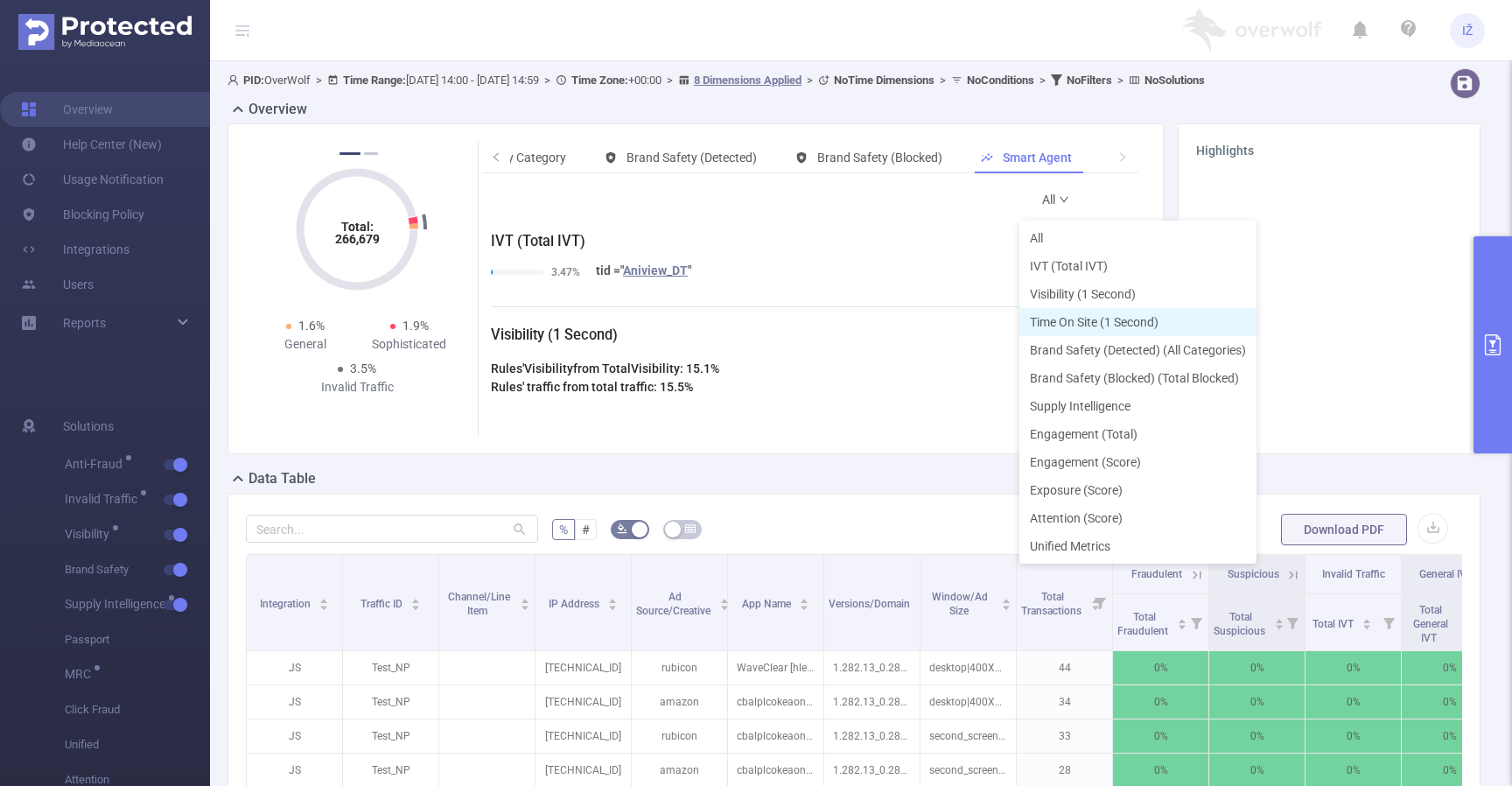
click at [1069, 330] on li "Time On Site (1 Second)" at bounding box center [1138, 322] width 237 height 28
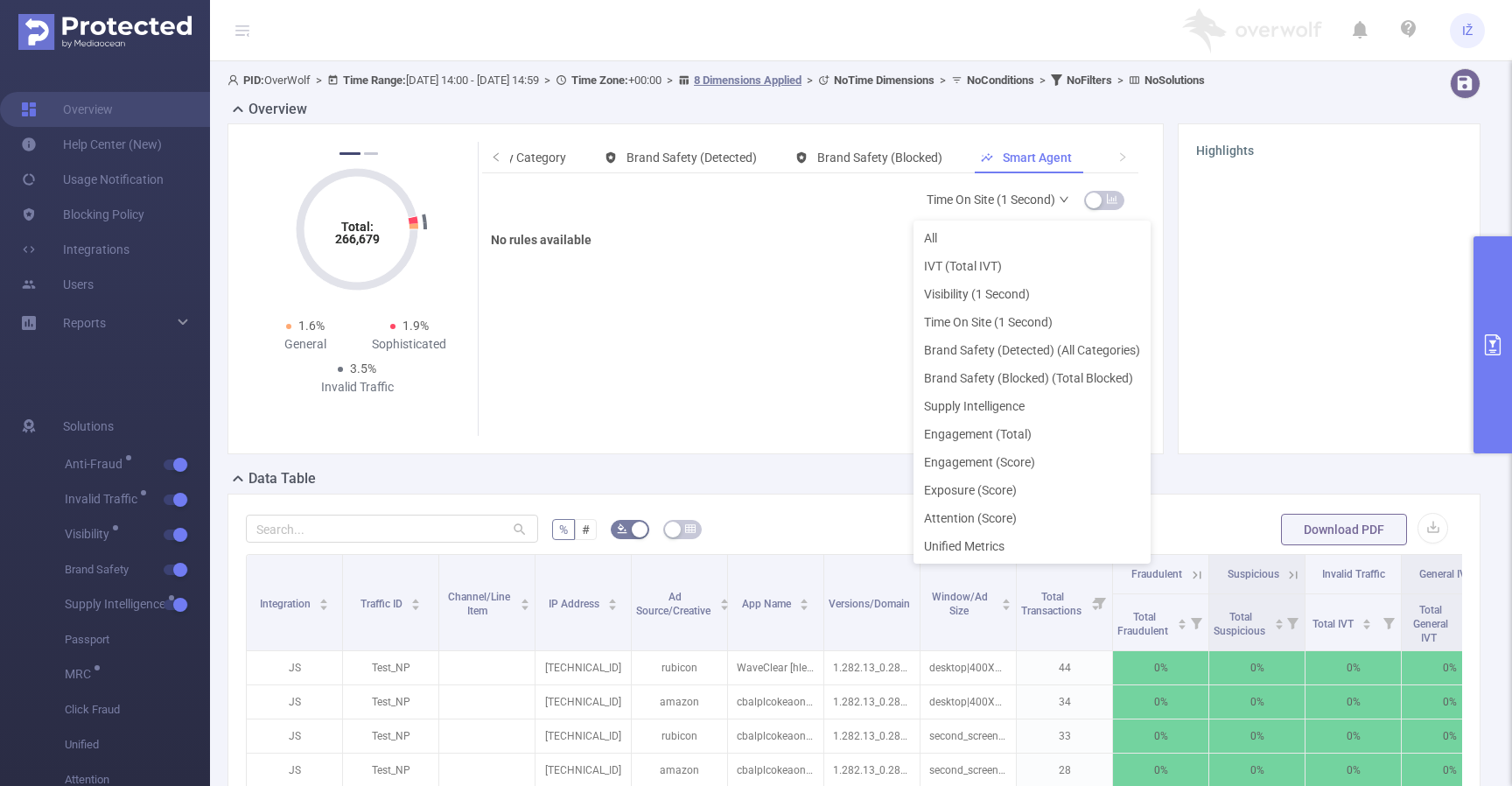
click at [1003, 195] on link "Time On Site (1 Second)" at bounding box center [999, 199] width 144 height 35
click at [988, 345] on li "Brand Safety (Detected) (All Categories)" at bounding box center [1031, 350] width 237 height 28
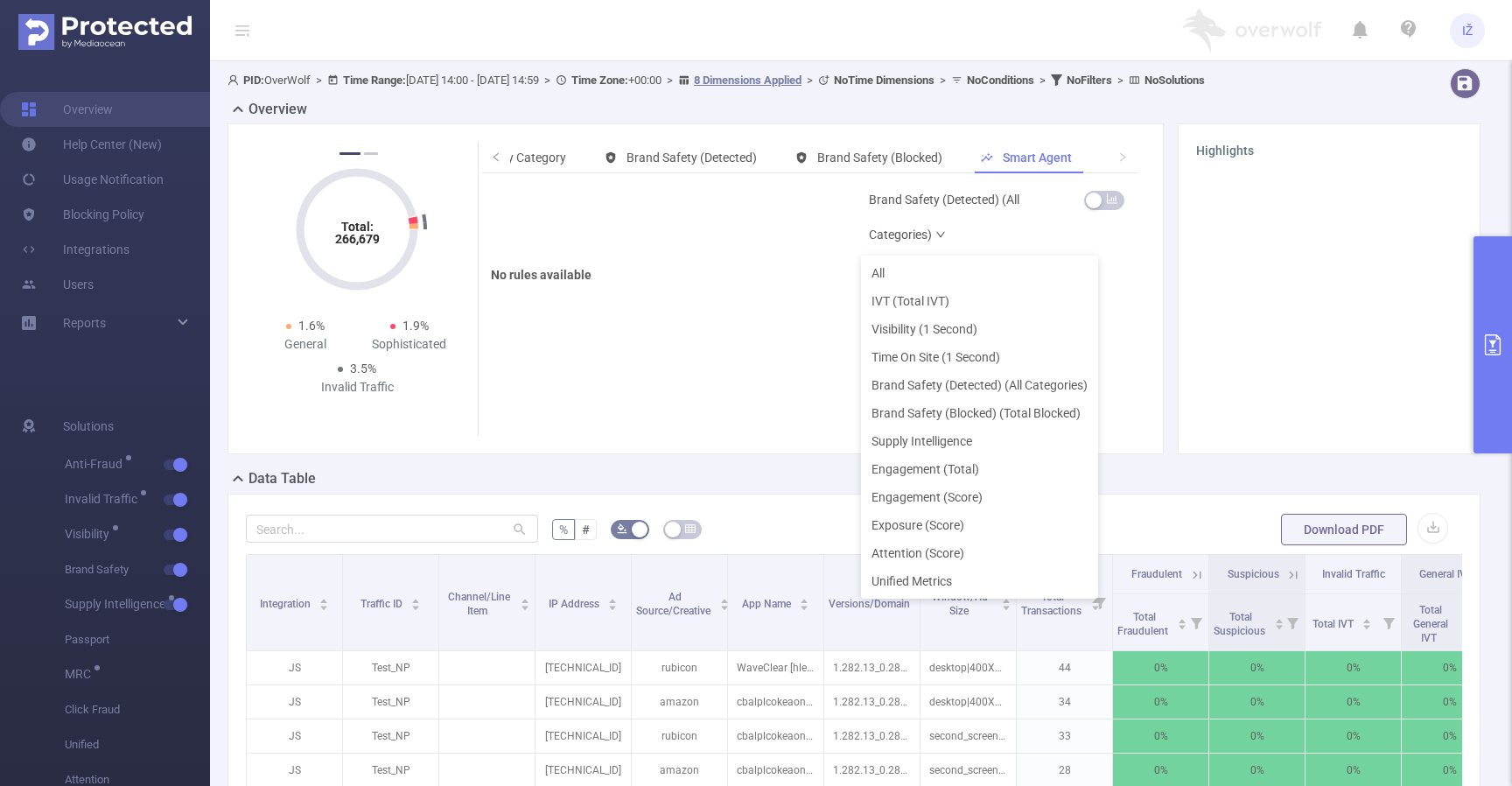
click at [992, 214] on link "Brand Safety (Detected) (All Categories)" at bounding box center [970, 216] width 202 height 70
click at [980, 399] on li "Brand Safety (Blocked) (Total Blocked)" at bounding box center [980, 413] width 237 height 28
click at [958, 215] on link "Brand Safety (Blocked) (Total Blocked)" at bounding box center [970, 216] width 202 height 70
click at [967, 435] on li "Supply Intelligence" at bounding box center [980, 441] width 237 height 28
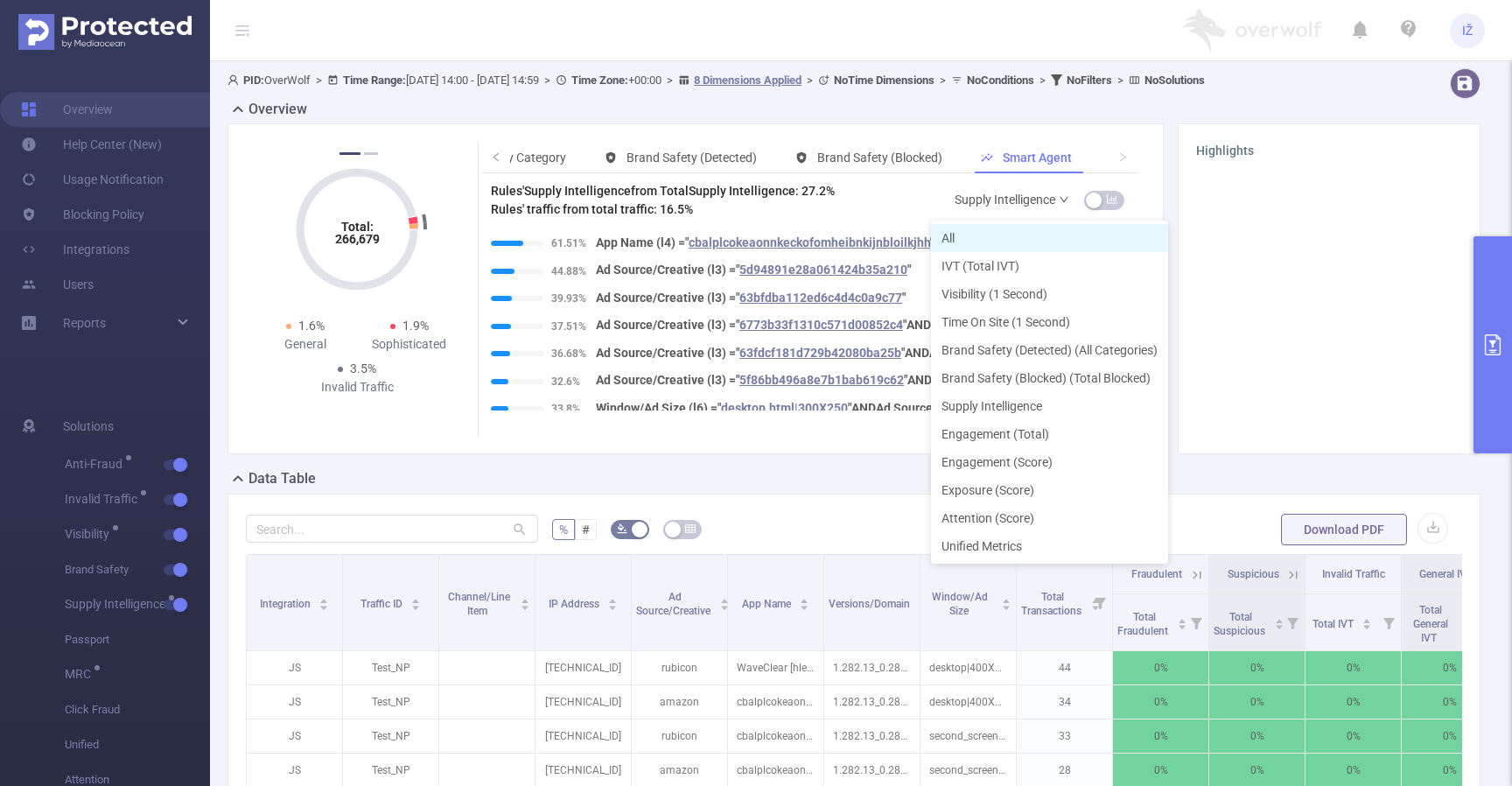
click at [980, 230] on li "All" at bounding box center [1049, 238] width 237 height 28
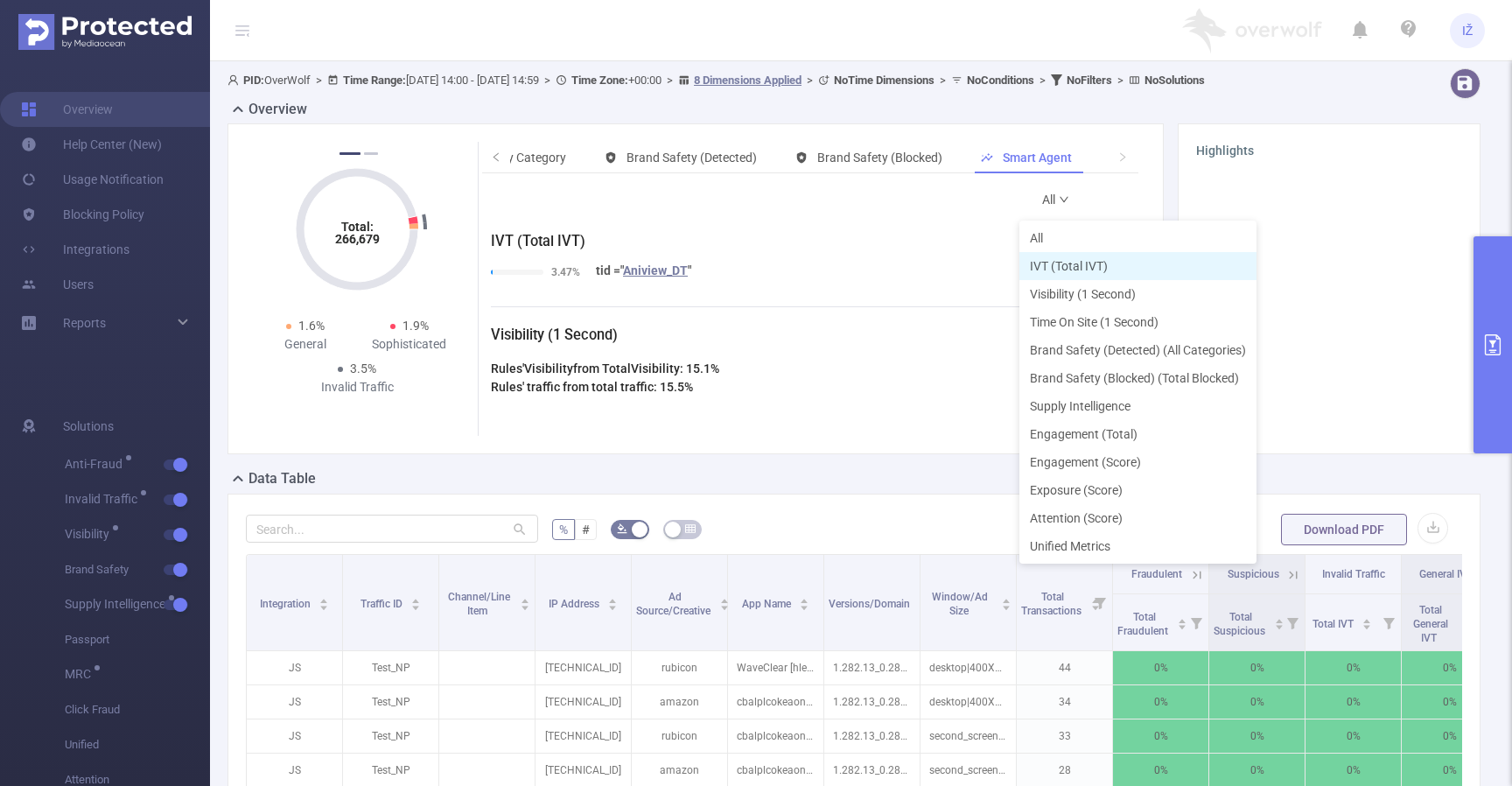
click at [1051, 264] on li "IVT (Total IVT)" at bounding box center [1138, 265] width 237 height 28
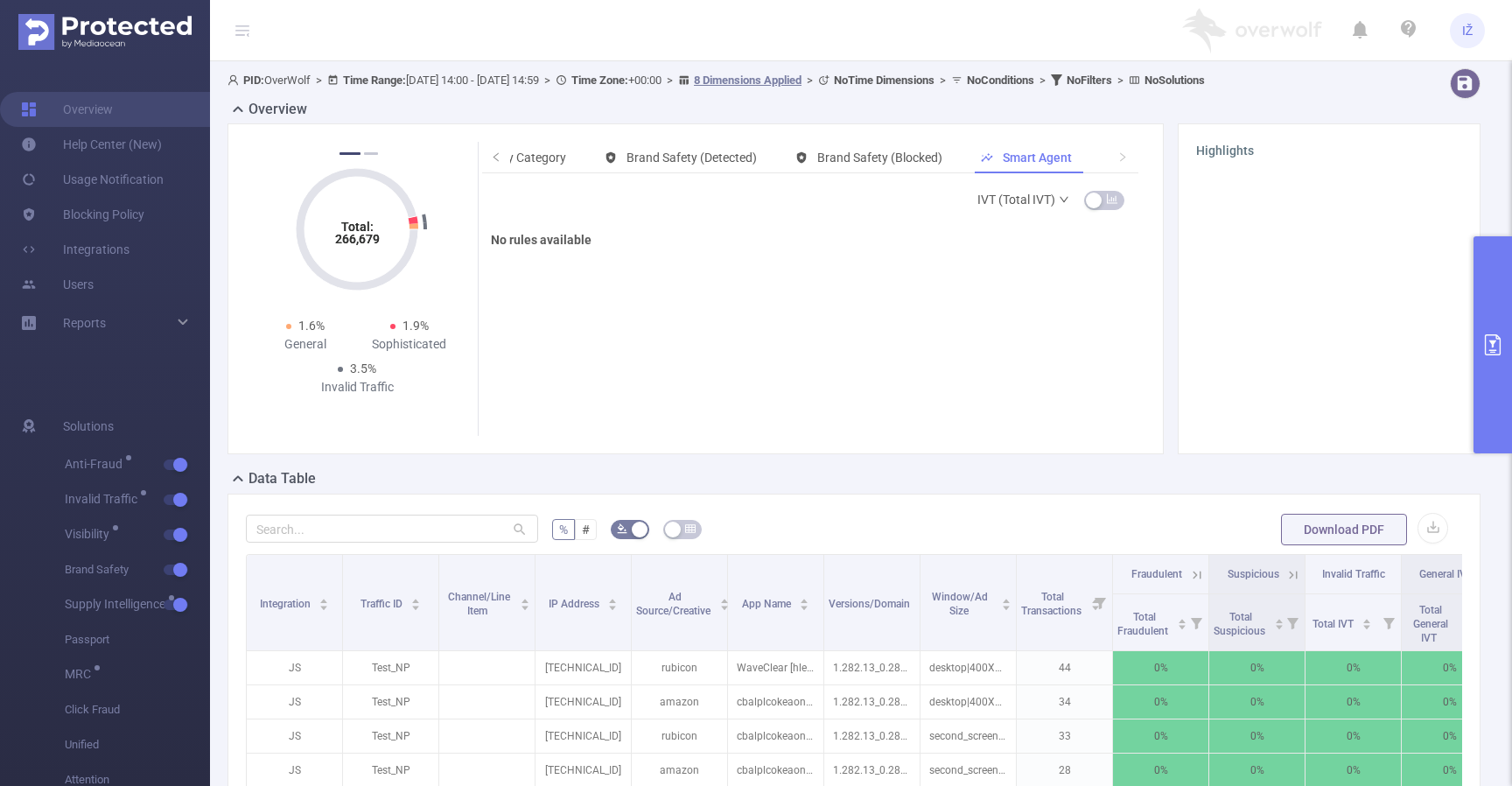
click at [1037, 201] on link "IVT (Total IVT)" at bounding box center [1024, 199] width 93 height 35
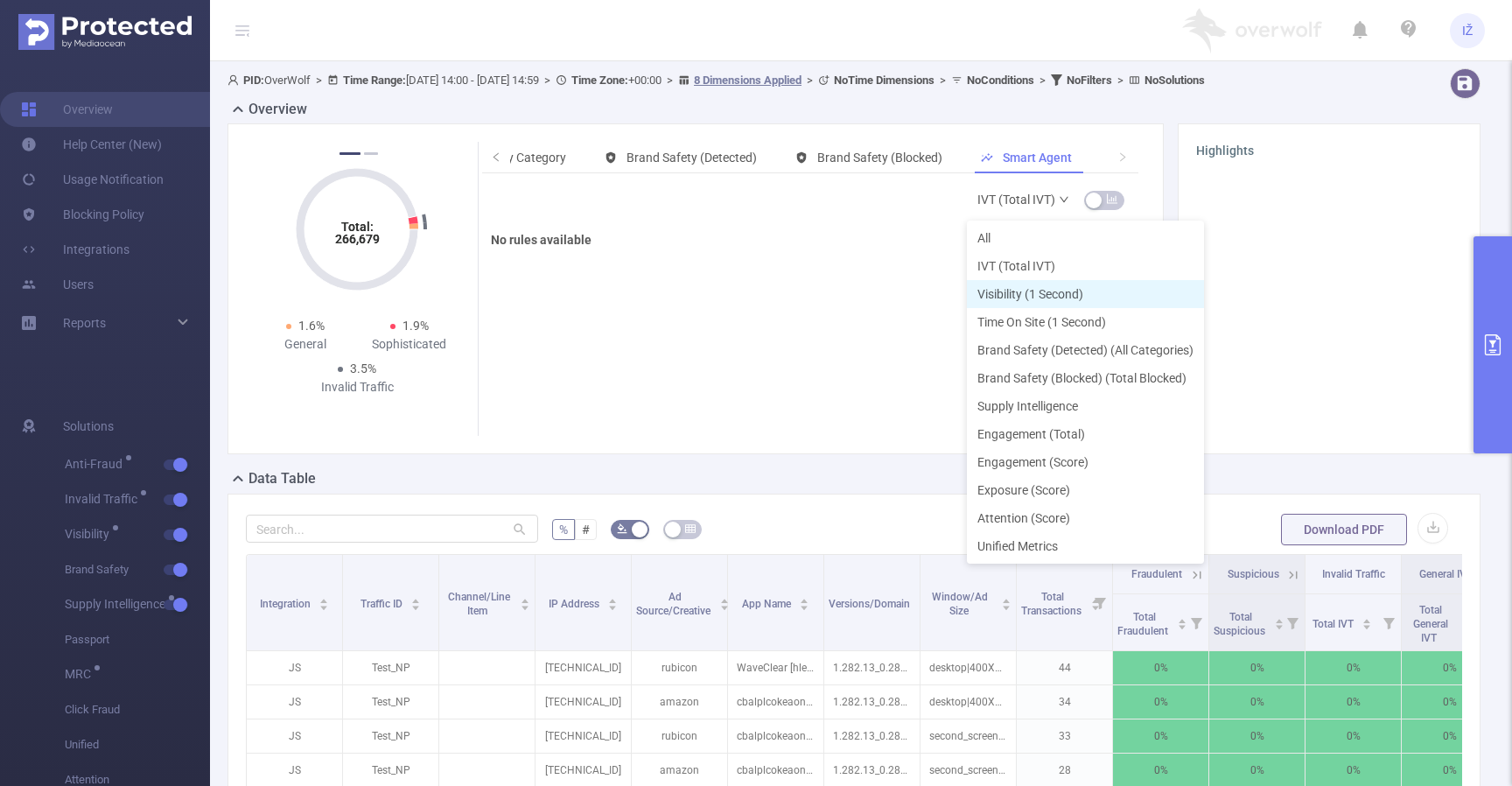
click at [994, 289] on li "Visibility (1 Second)" at bounding box center [1085, 294] width 237 height 28
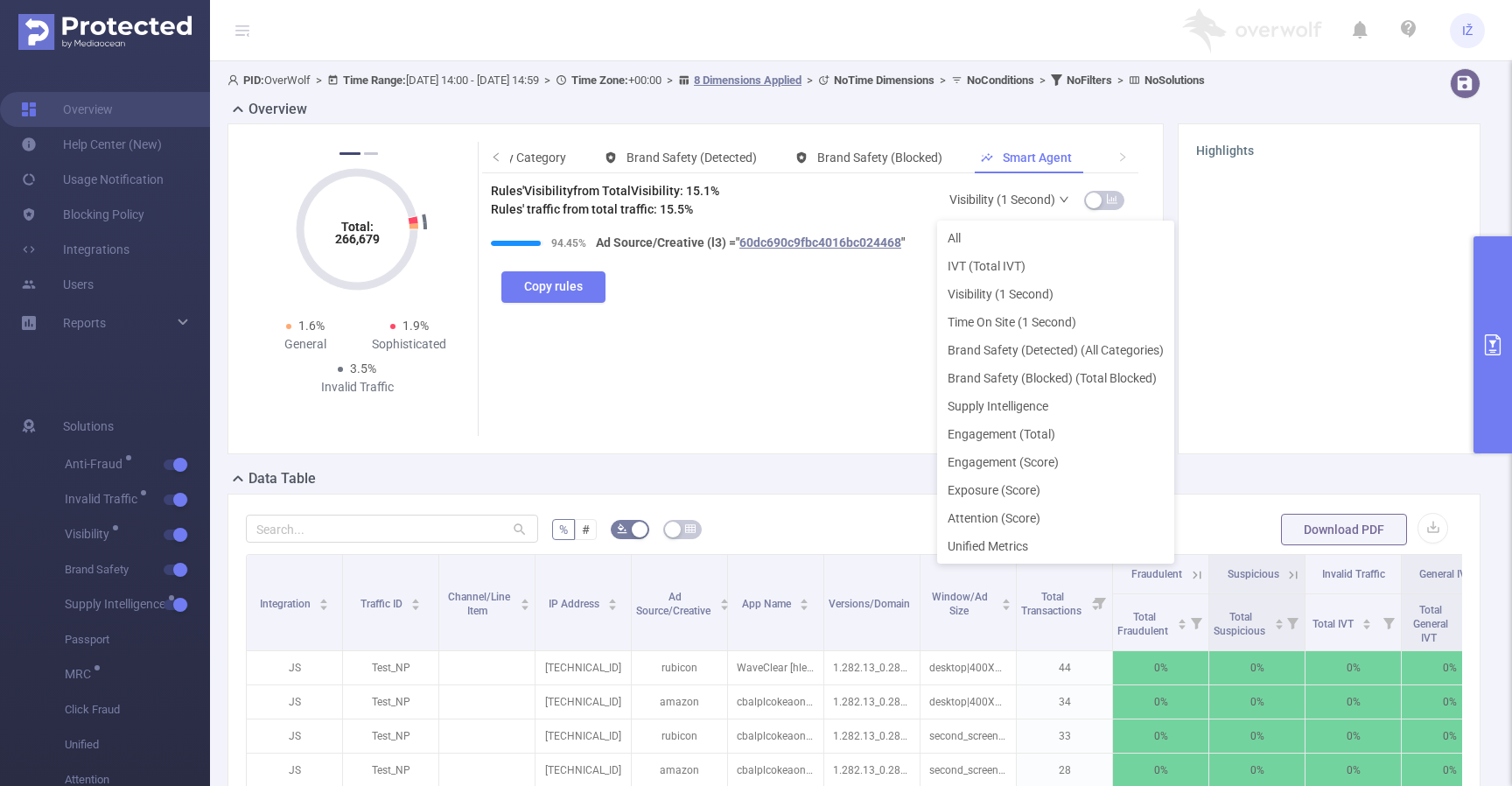
click at [1010, 204] on link "Visibility (1 Second)" at bounding box center [1010, 199] width 121 height 35
click at [976, 245] on li "All" at bounding box center [1055, 238] width 237 height 28
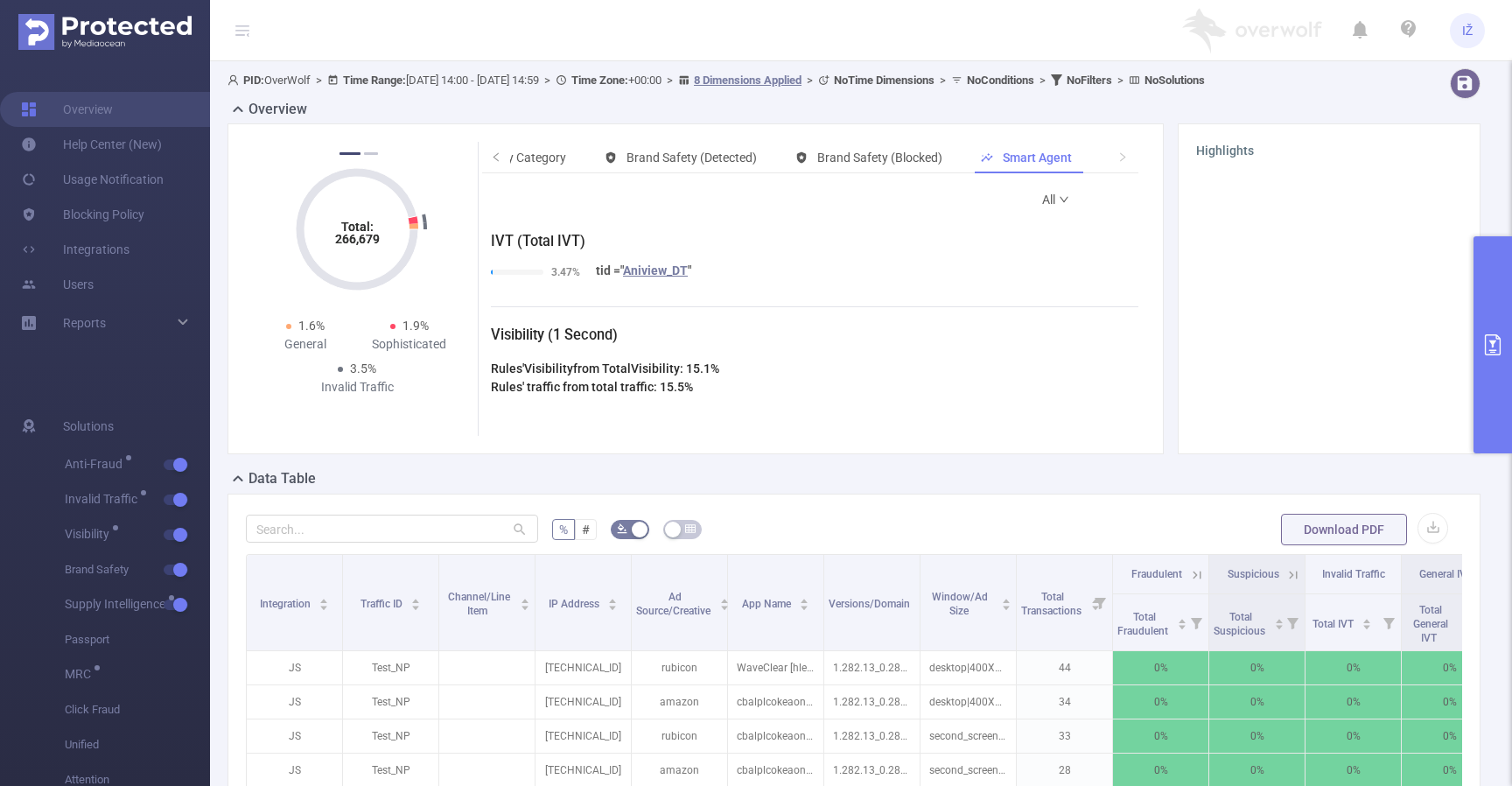
click at [1057, 254] on div "IVT (Total IVT) 3.47% tid = " Aniview_DT "" at bounding box center [814, 268] width 648 height 75
click at [1048, 205] on link "All" at bounding box center [1056, 199] width 28 height 35
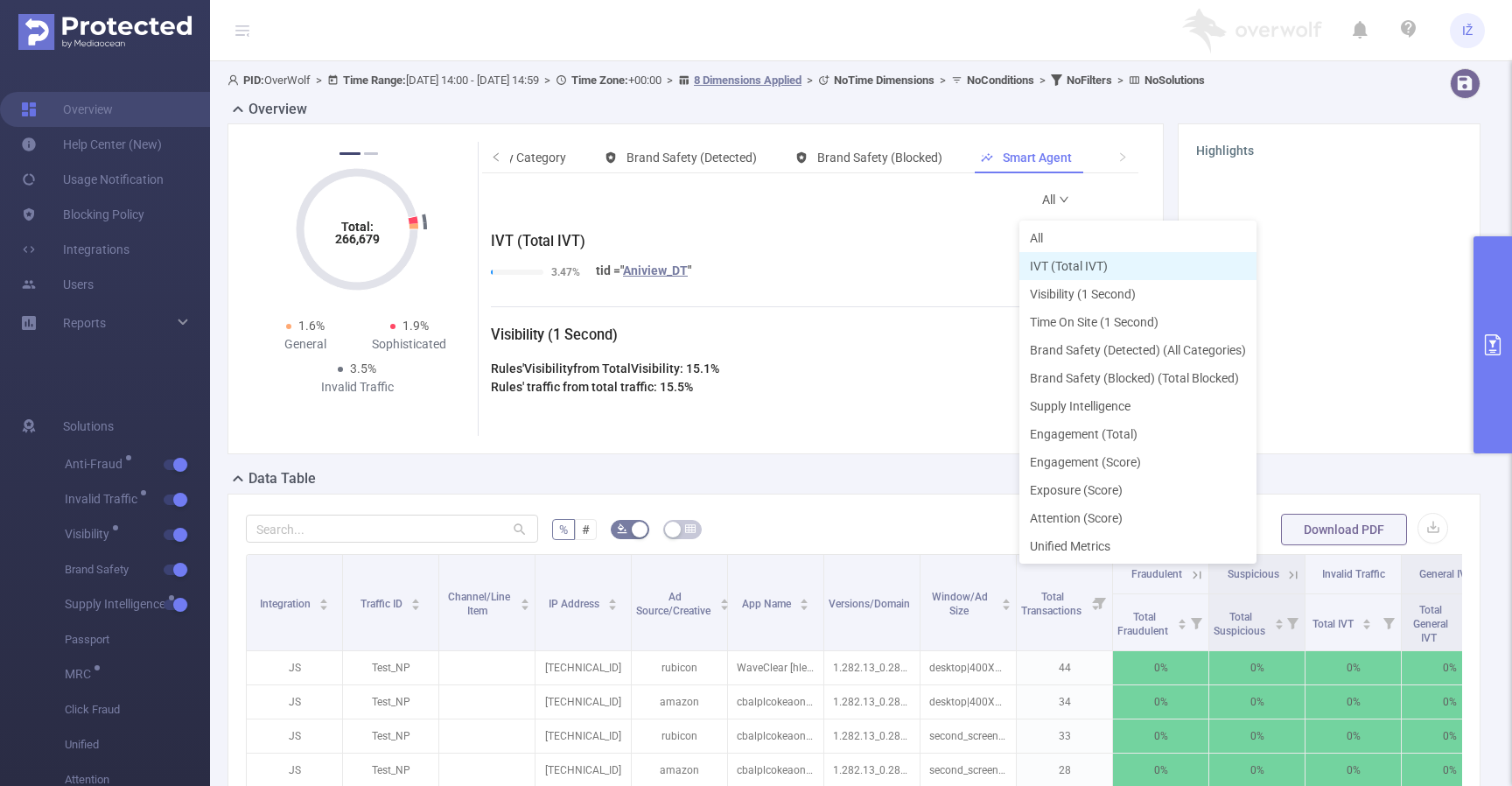
click at [1066, 268] on li "IVT (Total IVT)" at bounding box center [1138, 265] width 237 height 28
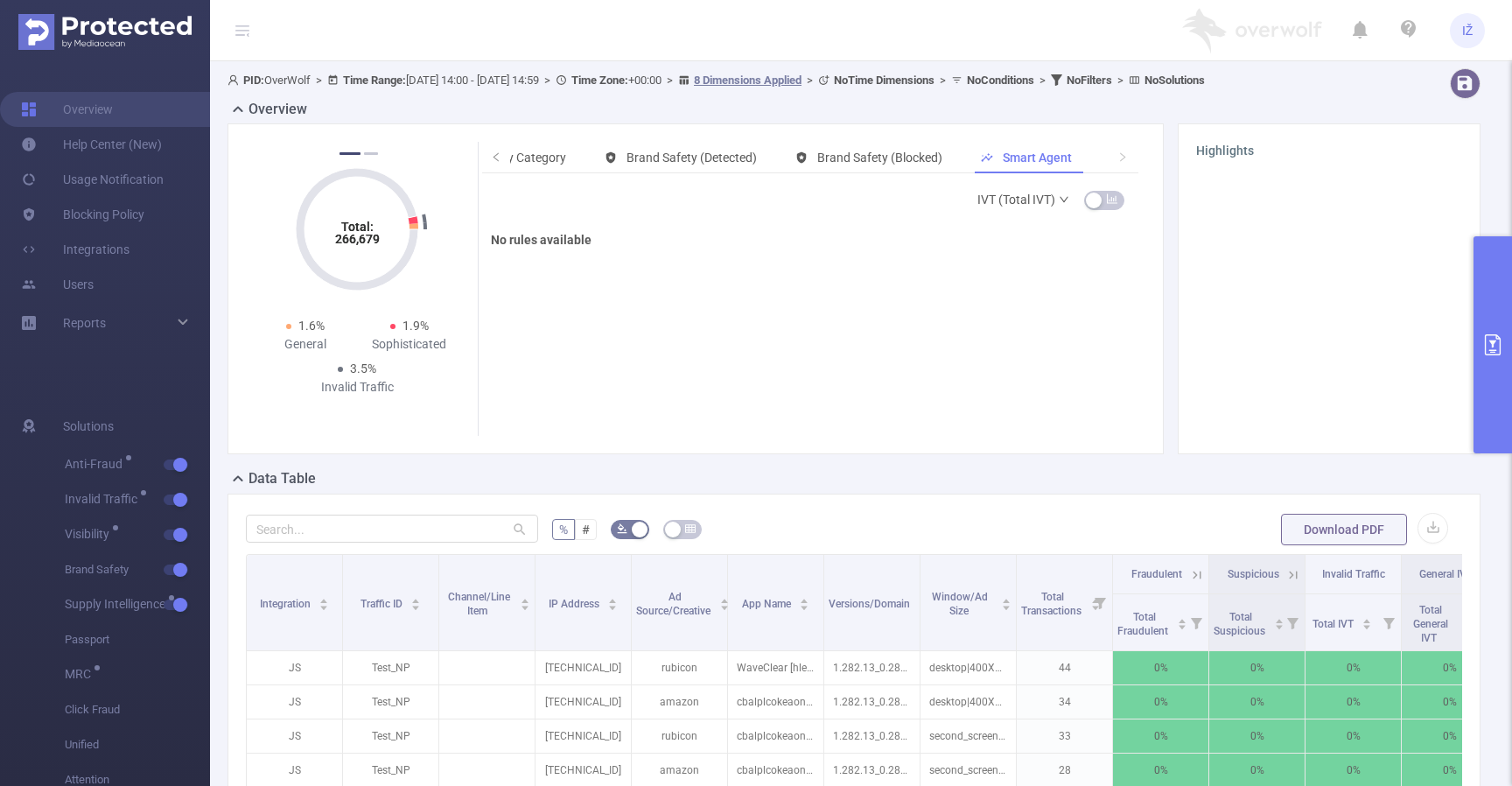
click at [1030, 204] on link "IVT (Total IVT)" at bounding box center [1024, 199] width 93 height 35
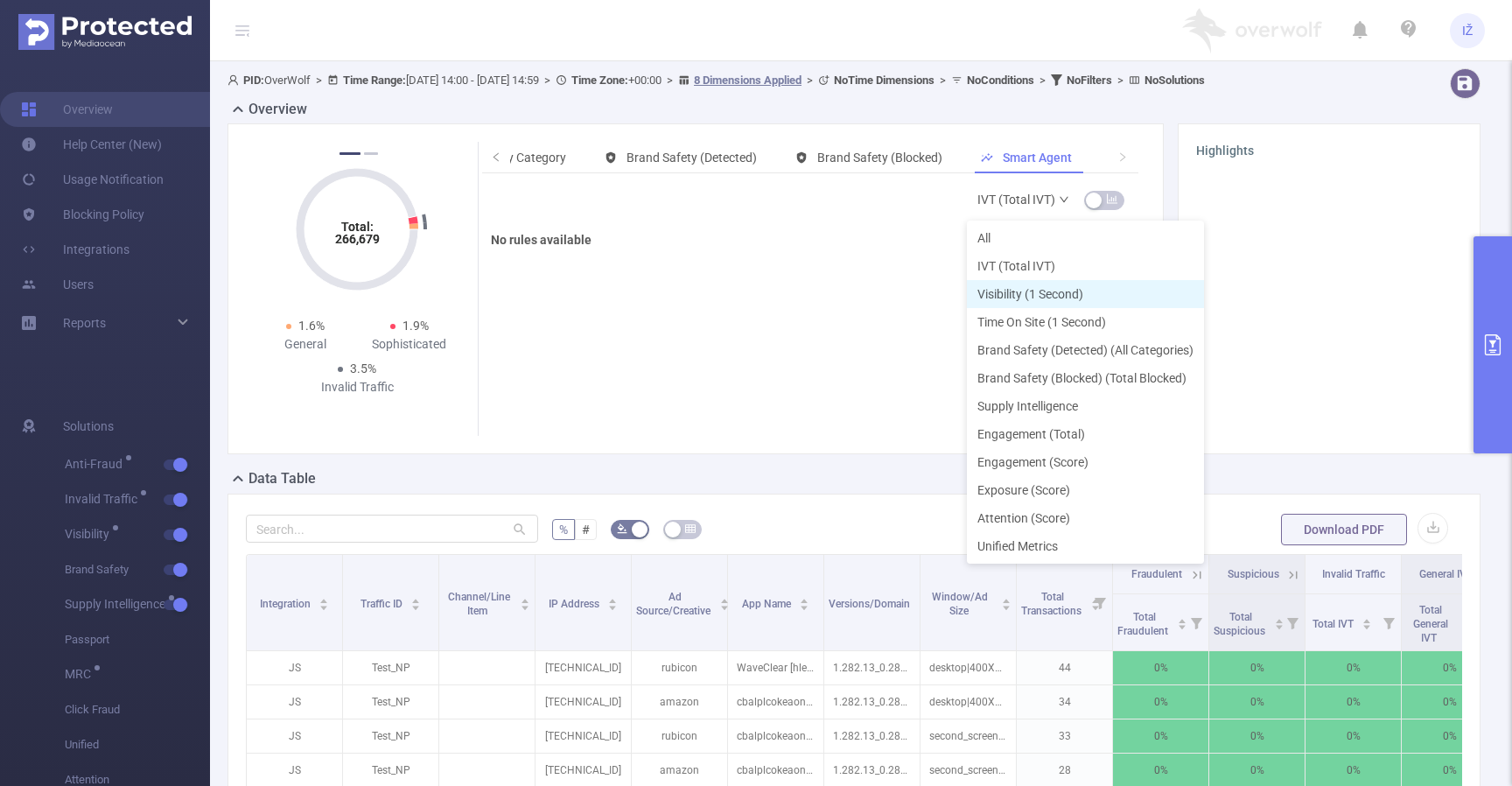
click at [1035, 301] on li "Visibility (1 Second)" at bounding box center [1085, 294] width 237 height 28
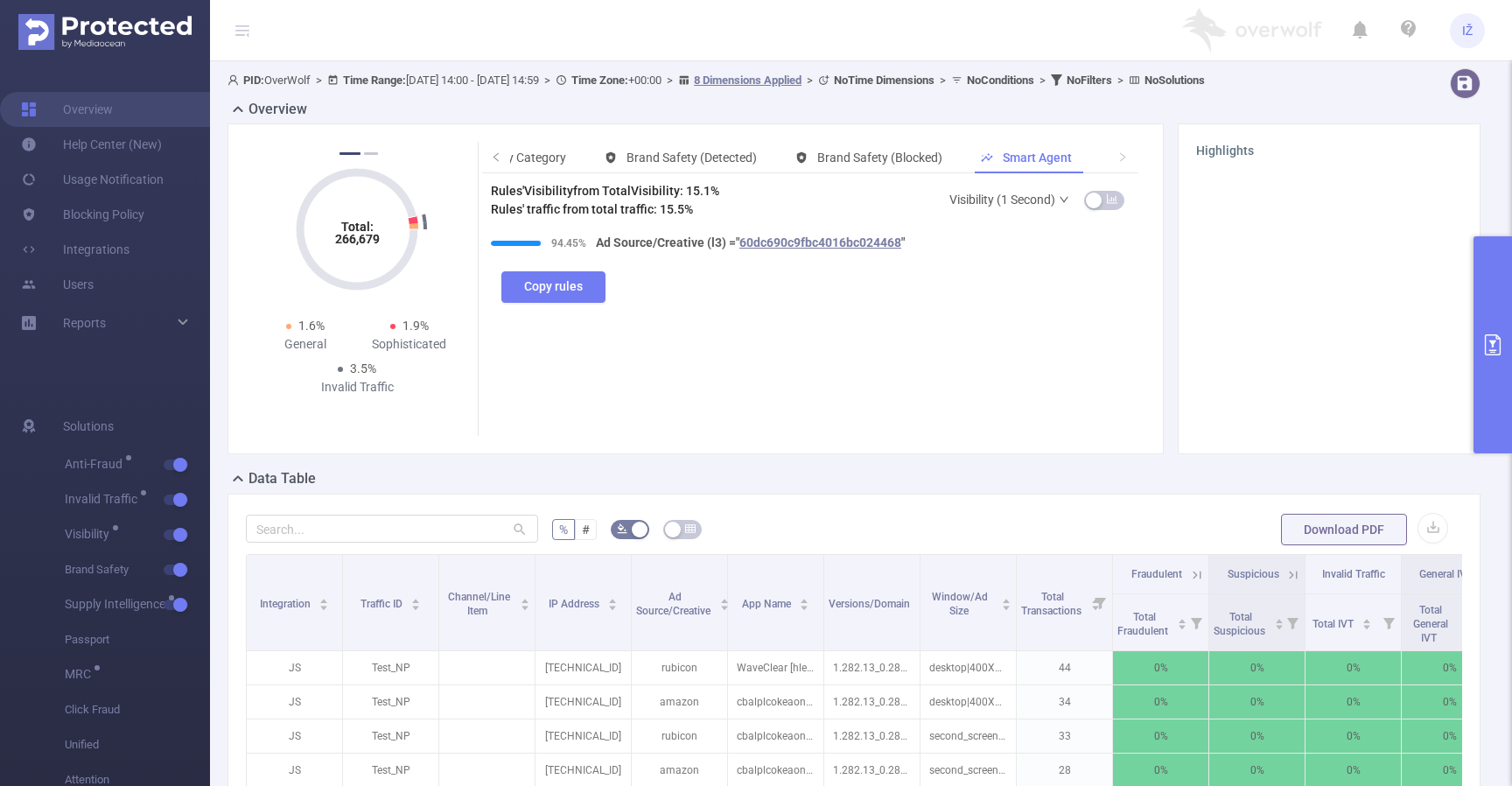
click at [1026, 204] on link "Visibility (1 Second)" at bounding box center [1010, 199] width 121 height 35
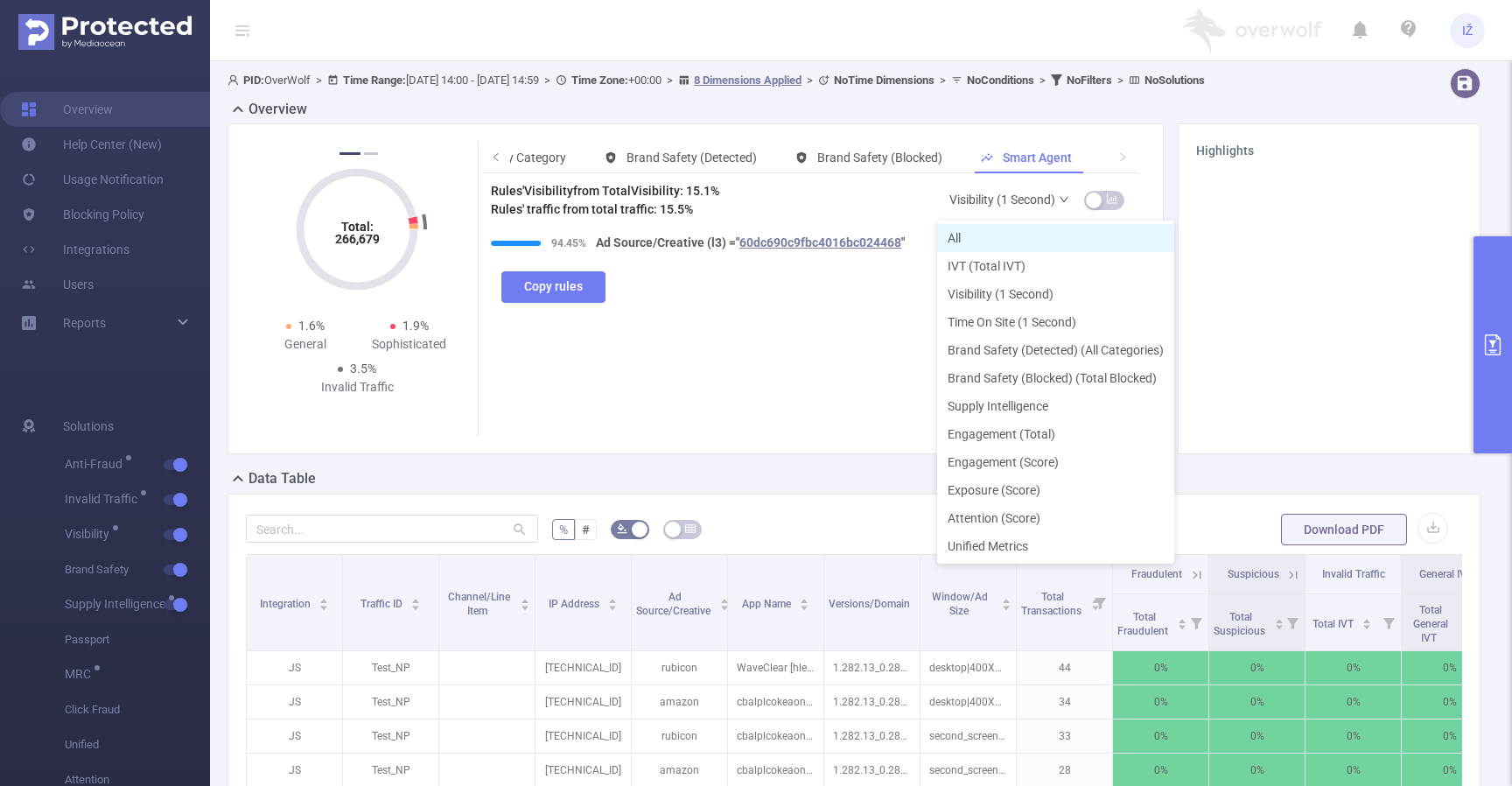
click at [1020, 231] on li "All" at bounding box center [1055, 238] width 237 height 28
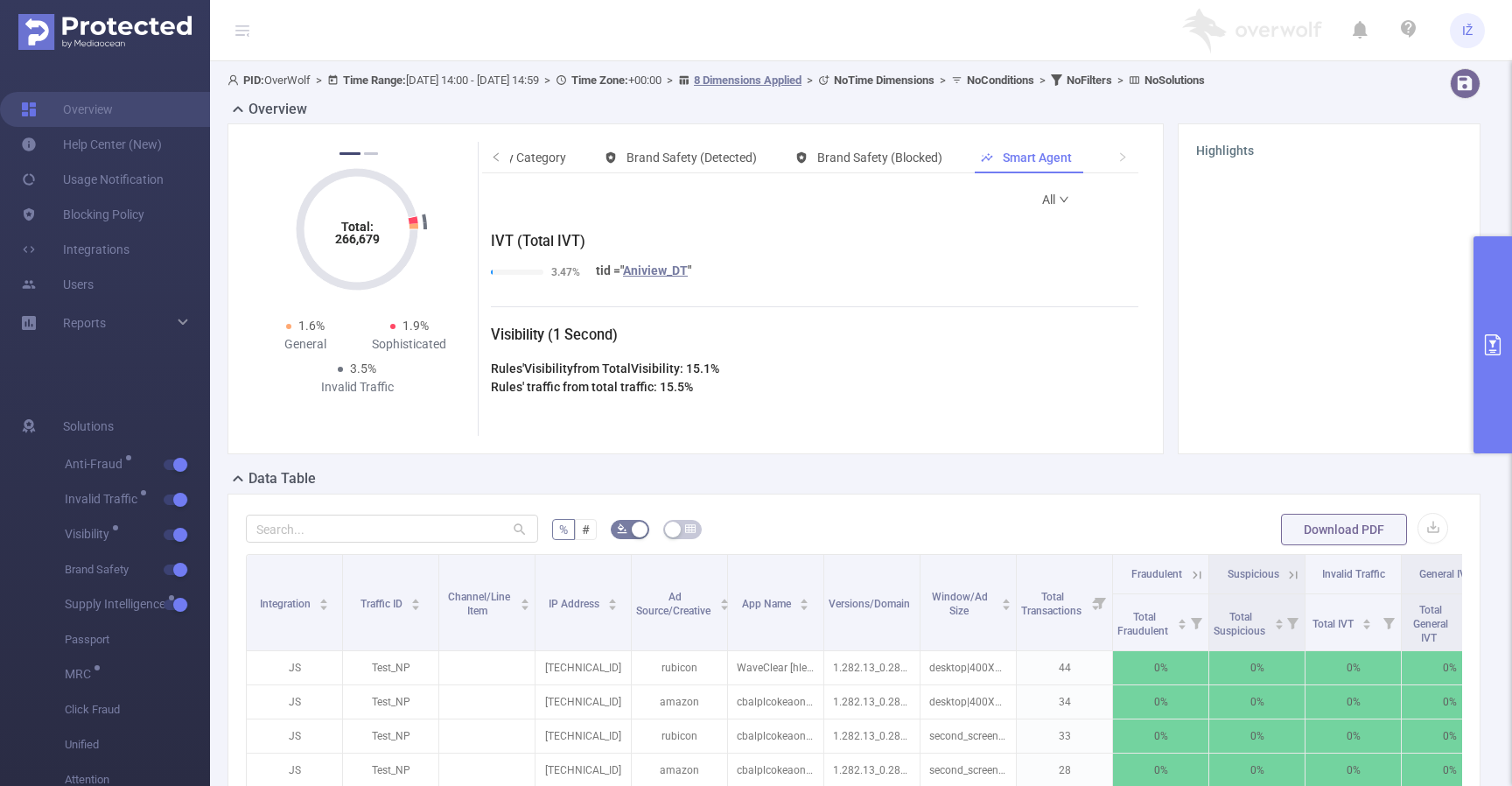
click at [1495, 334] on icon "primary" at bounding box center [1492, 344] width 15 height 21
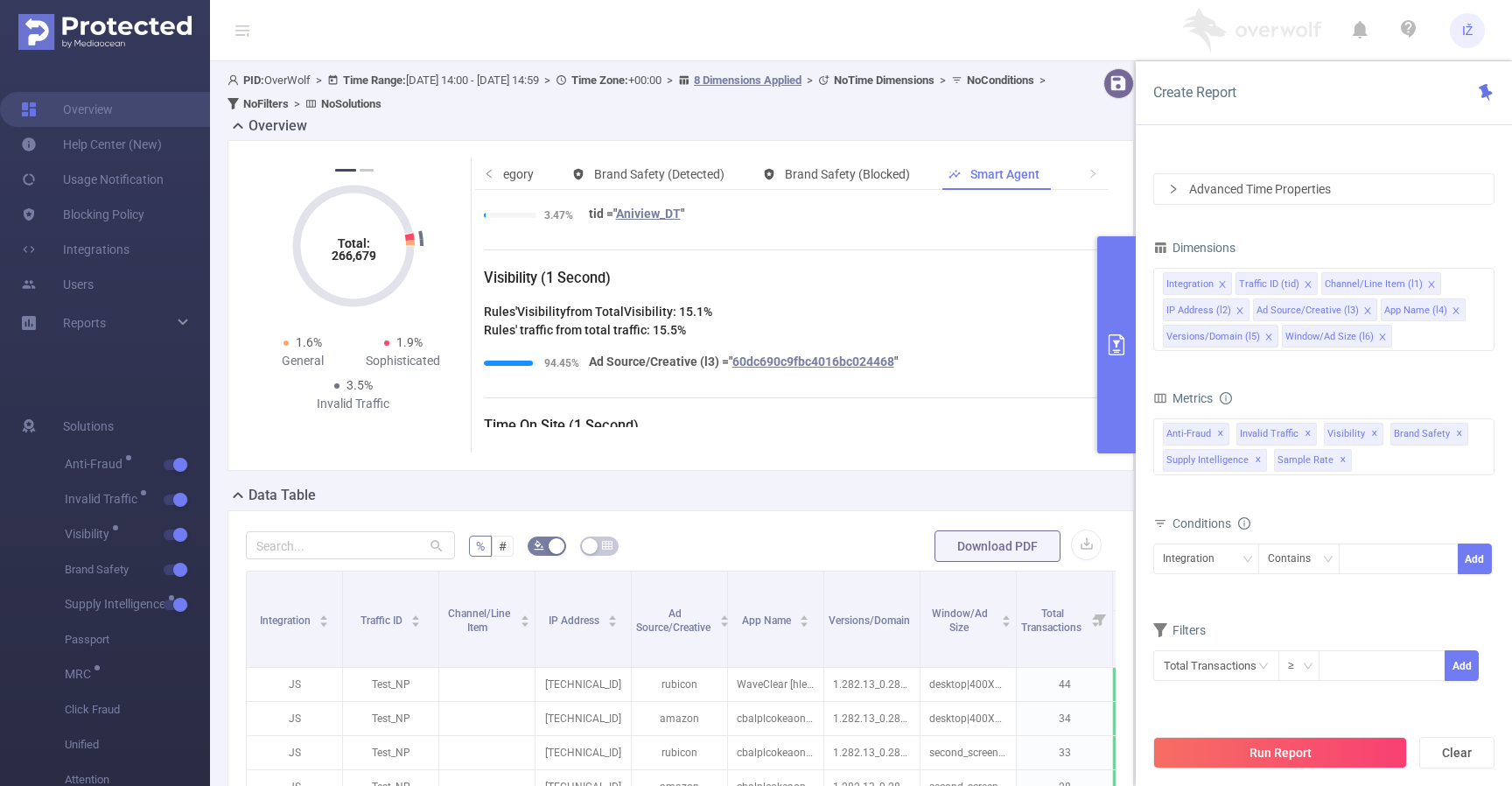
scroll to position [449, 0]
